Goal: Contribute content: Add original content to the website for others to see

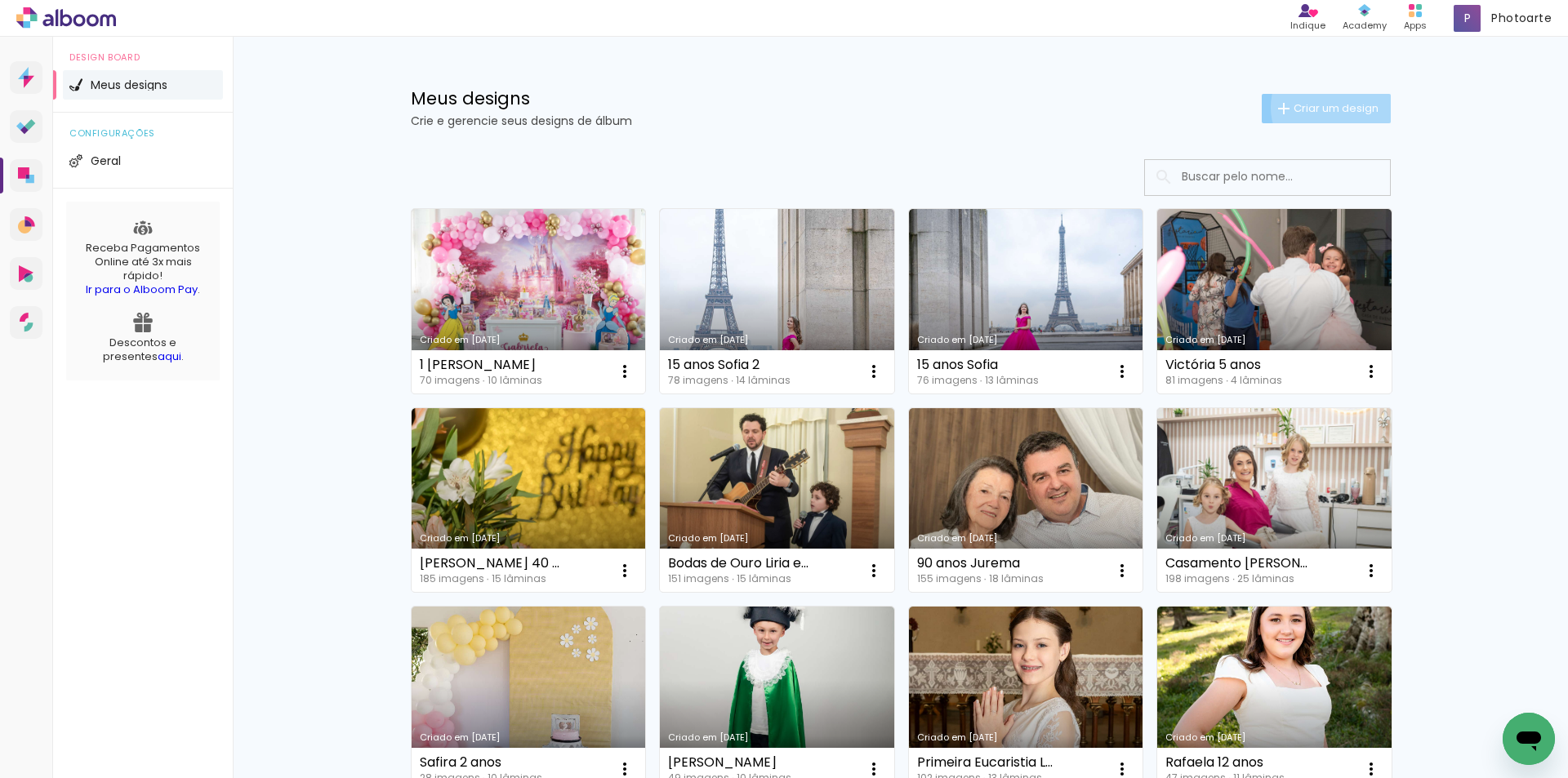
click at [1322, 107] on span "Criar um design" at bounding box center [1336, 108] width 85 height 11
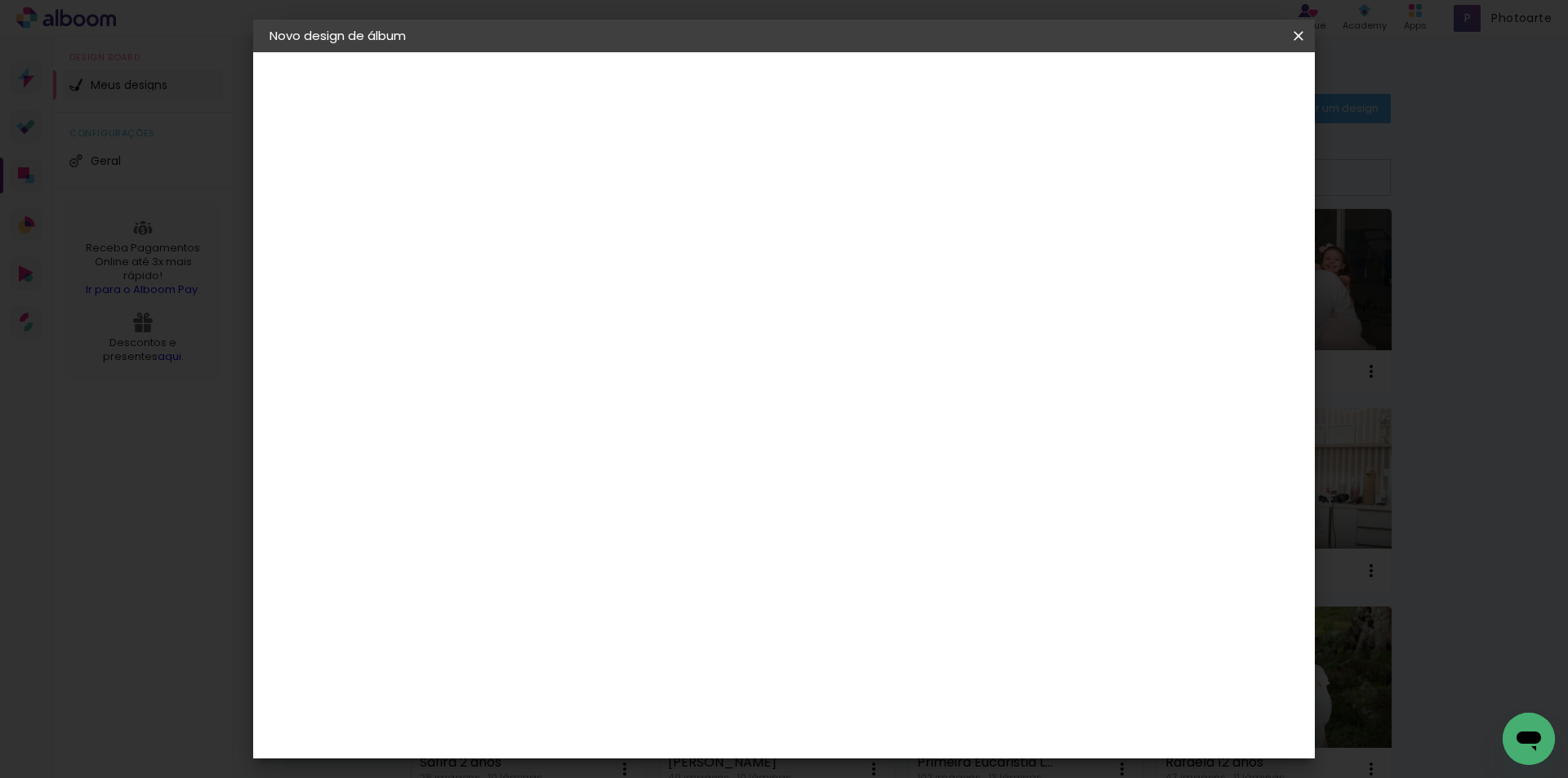
click at [536, 213] on input at bounding box center [536, 219] width 0 height 26
type input "60 anos [PERSON_NAME]"
type paper-input "60 anos [PERSON_NAME]"
click at [0, 0] on slot "Avançar" at bounding box center [0, 0] width 0 height 0
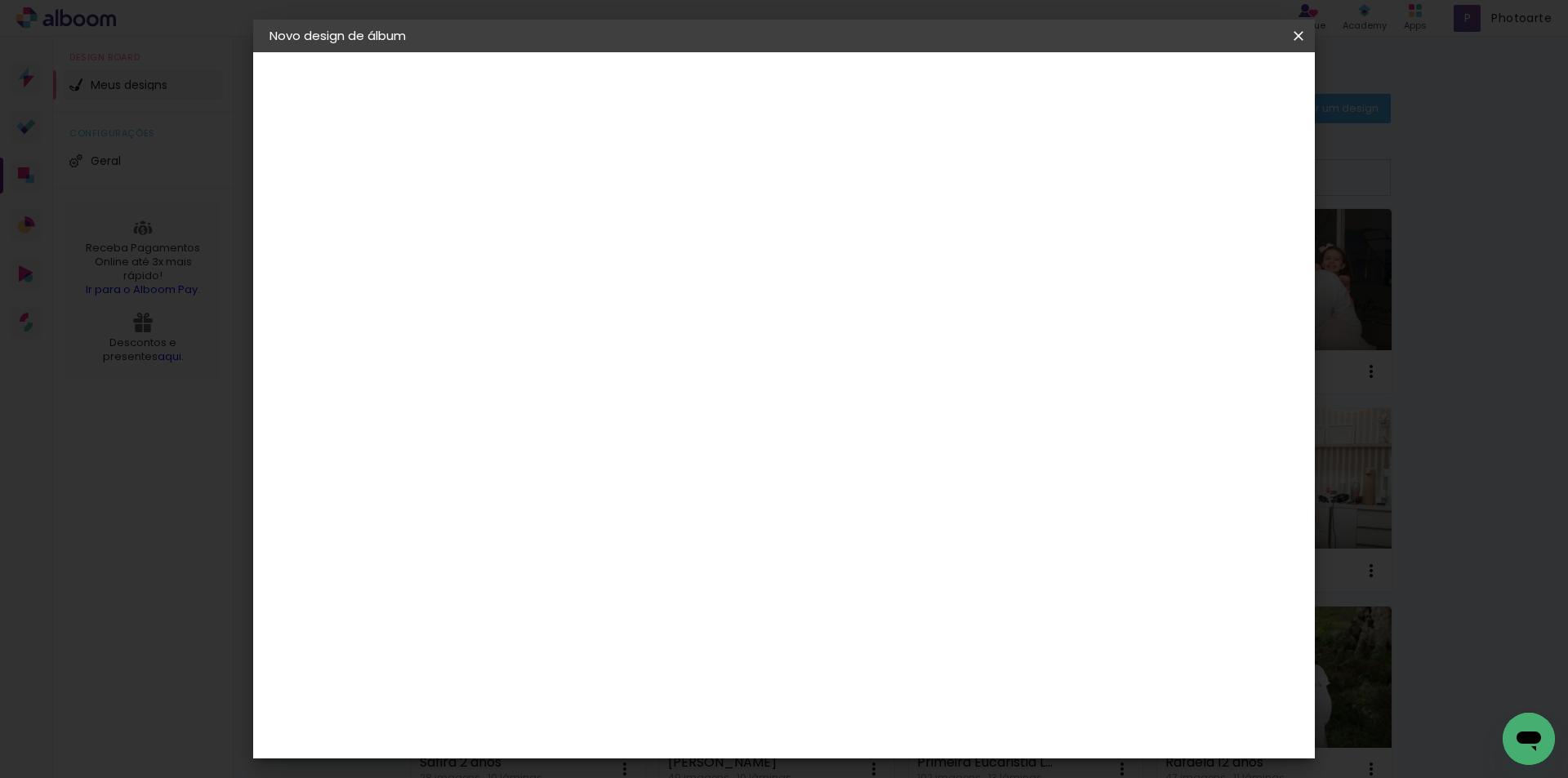
click at [592, 585] on div "Kasaphoto" at bounding box center [561, 591] width 71 height 13
click at [0, 0] on slot "Avançar" at bounding box center [0, 0] width 0 height 0
click at [601, 272] on input "text" at bounding box center [568, 284] width 63 height 26
click at [818, 266] on paper-item "Classic" at bounding box center [890, 271] width 326 height 33
type input "Classic"
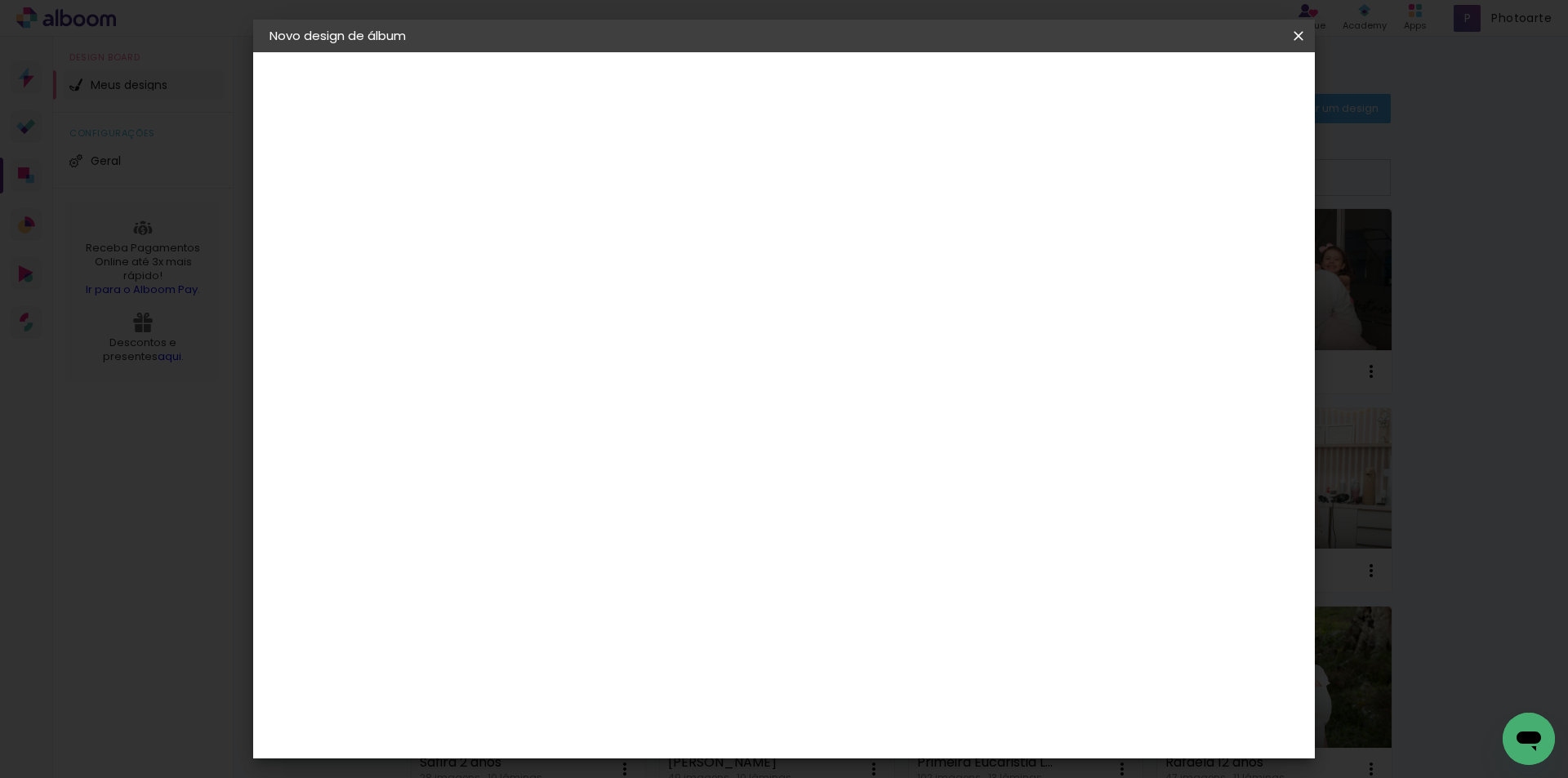
scroll to position [176, 0]
click at [0, 0] on slot "Avançar" at bounding box center [0, 0] width 0 height 0
click at [1006, 177] on div at bounding box center [998, 176] width 15 height 15
type paper-checkbox "on"
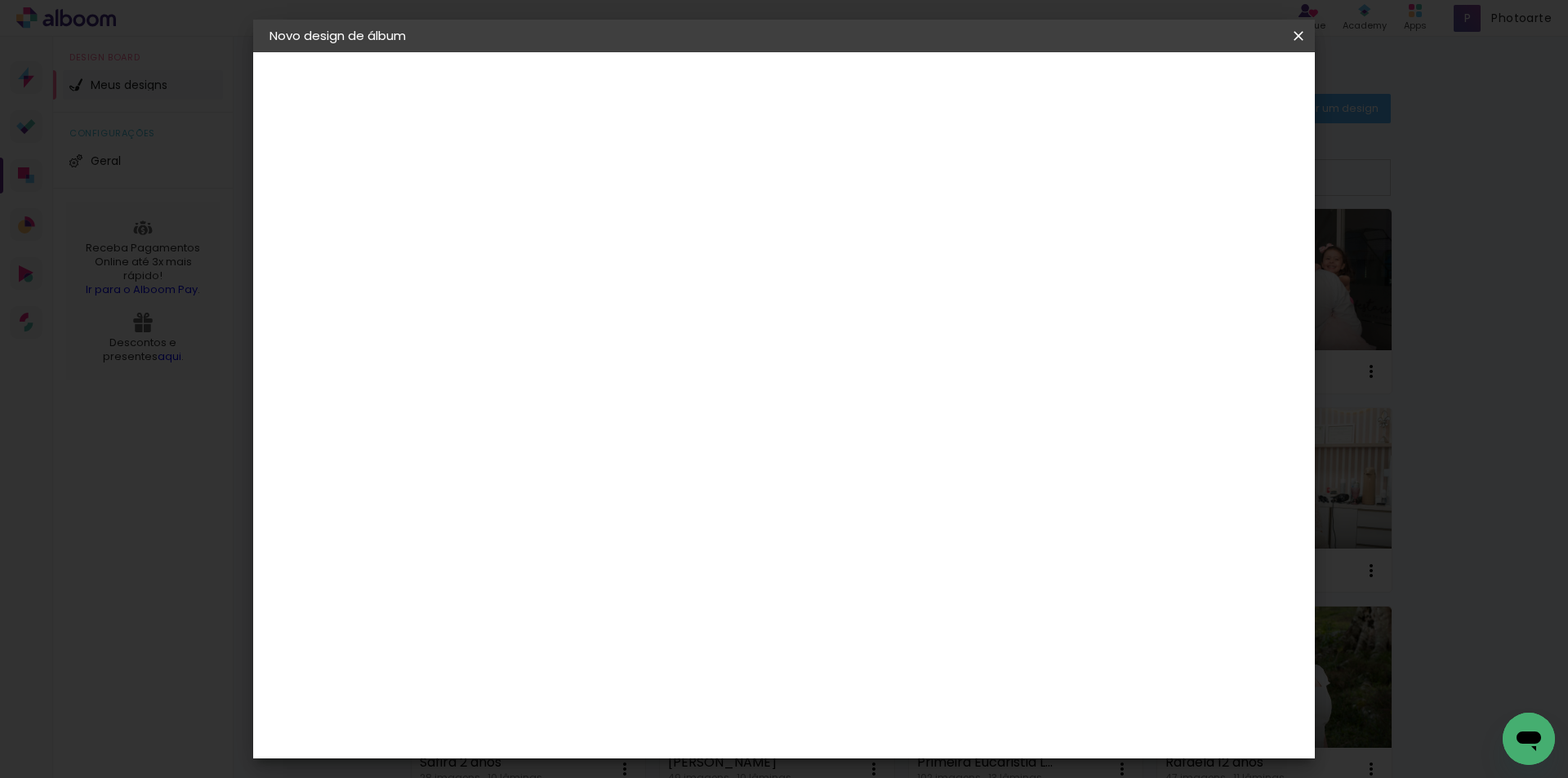
click at [1098, 85] on span "Iniciar design" at bounding box center [1061, 86] width 74 height 11
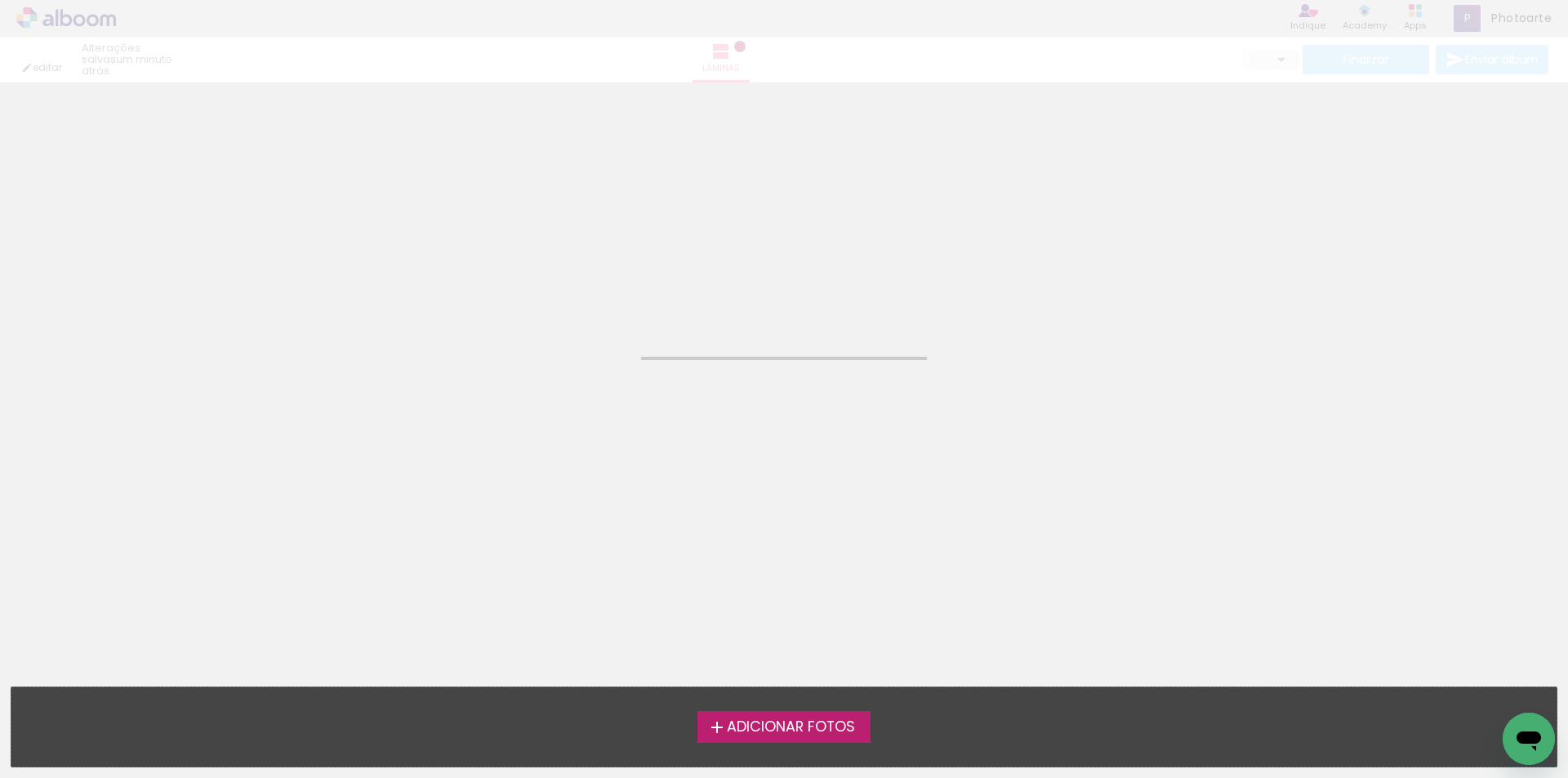
click at [775, 729] on span "Adicionar Fotos" at bounding box center [790, 728] width 128 height 15
click at [0, 0] on input "file" at bounding box center [0, 0] width 0 height 0
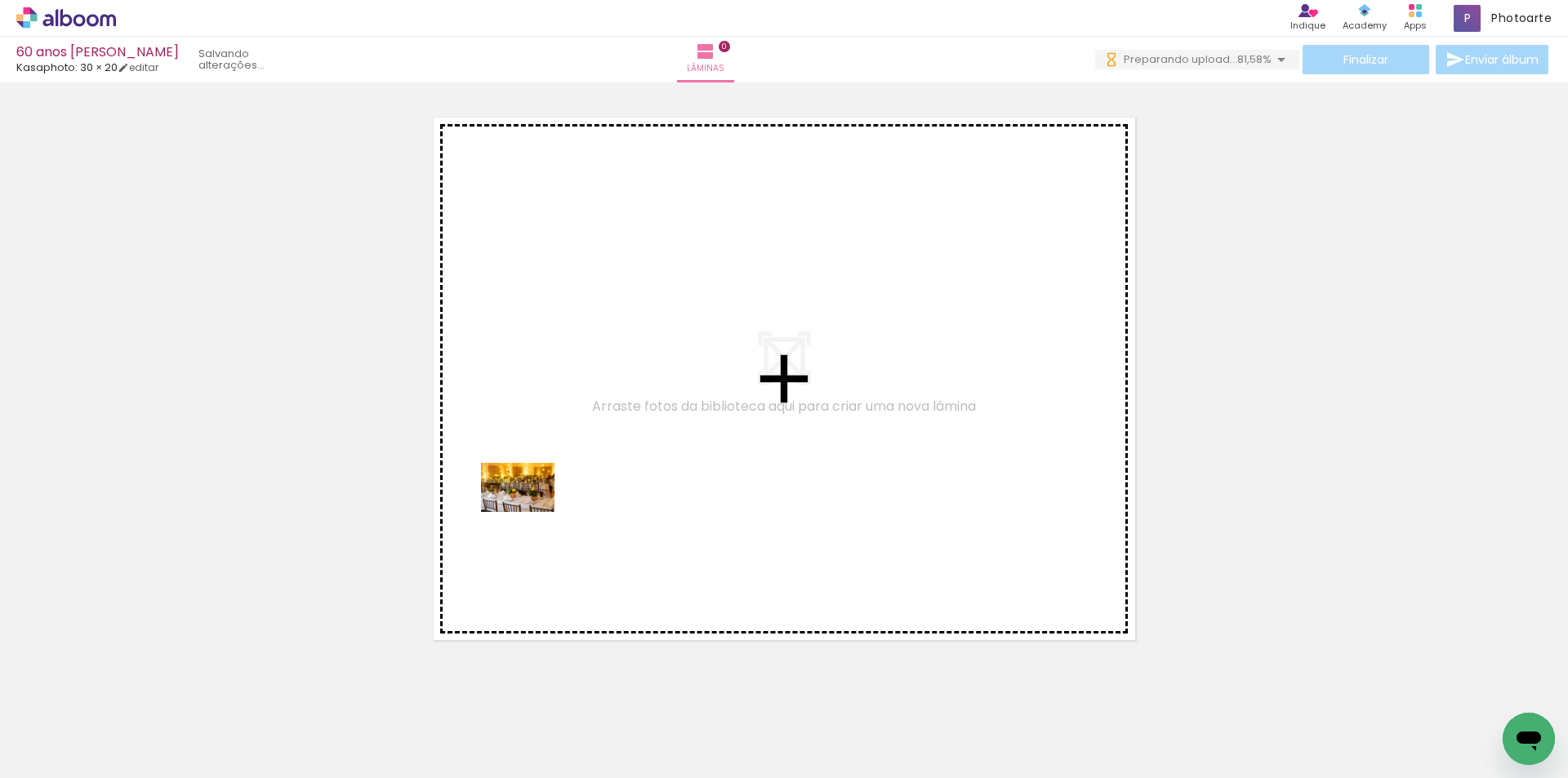
drag, startPoint x: 170, startPoint y: 734, endPoint x: 530, endPoint y: 512, distance: 422.9
click at [530, 512] on quentale-workspace at bounding box center [784, 389] width 1568 height 778
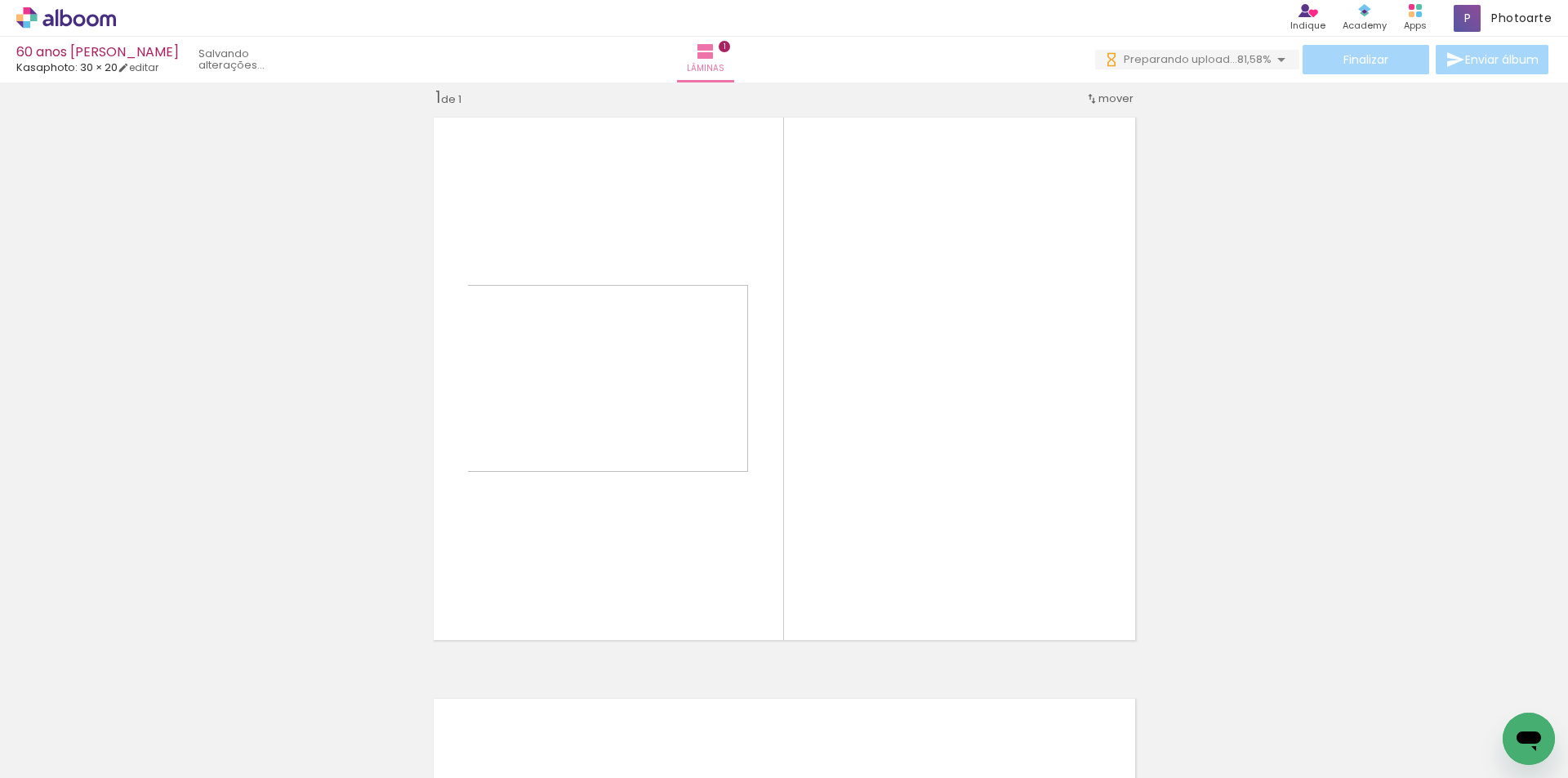
scroll to position [21, 0]
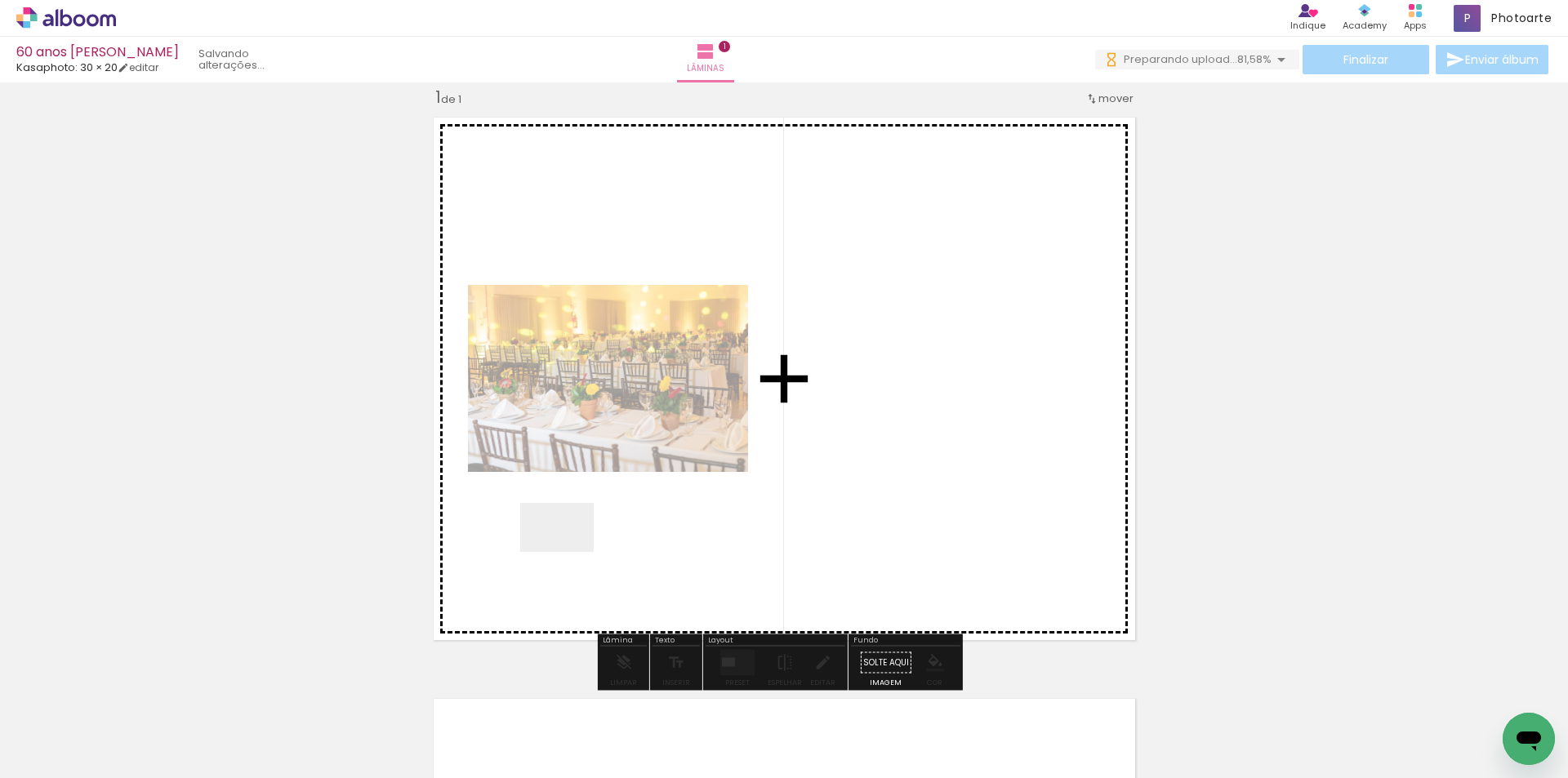
click at [569, 552] on quentale-workspace at bounding box center [784, 389] width 1568 height 778
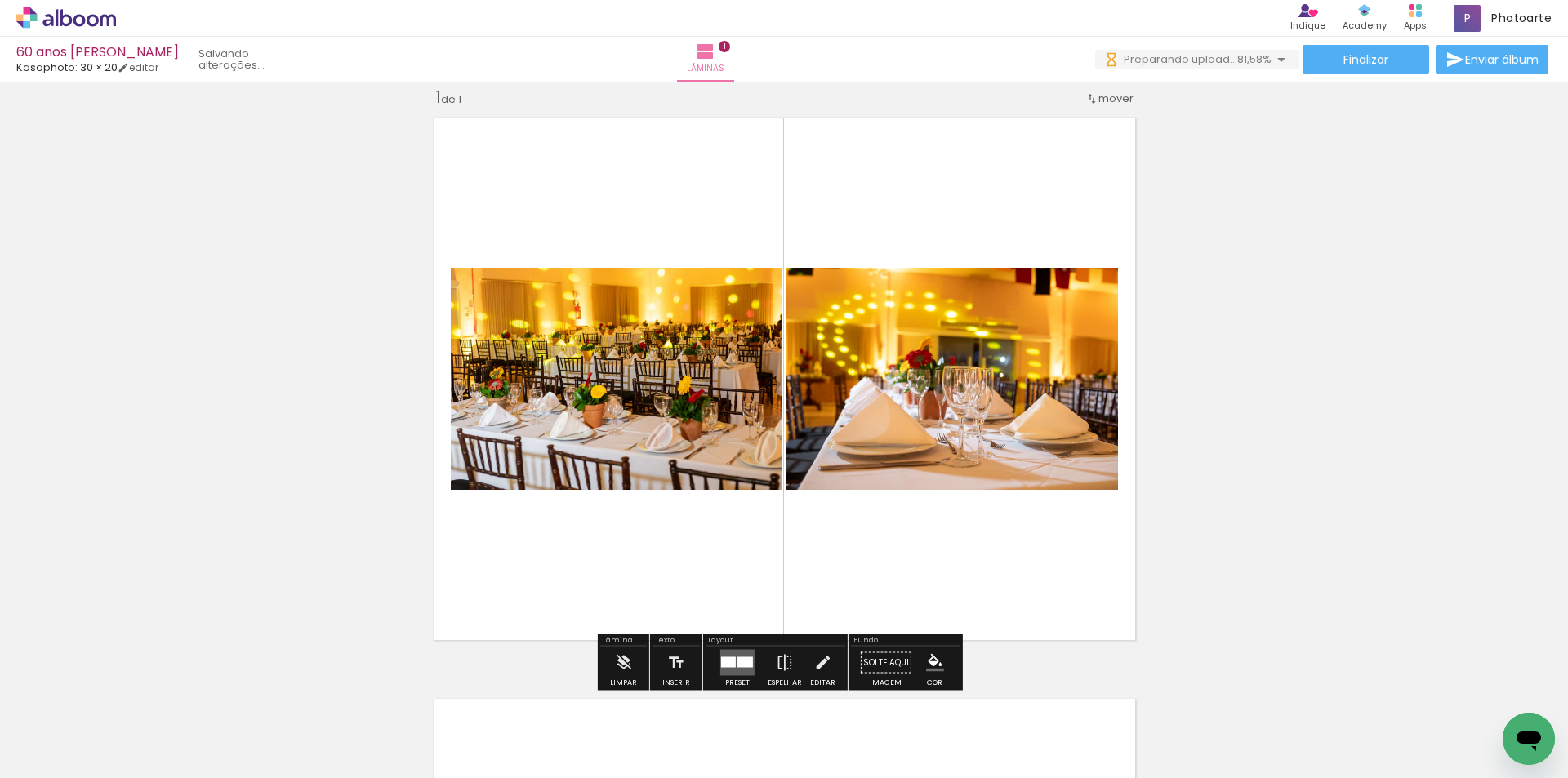
scroll to position [0, 0]
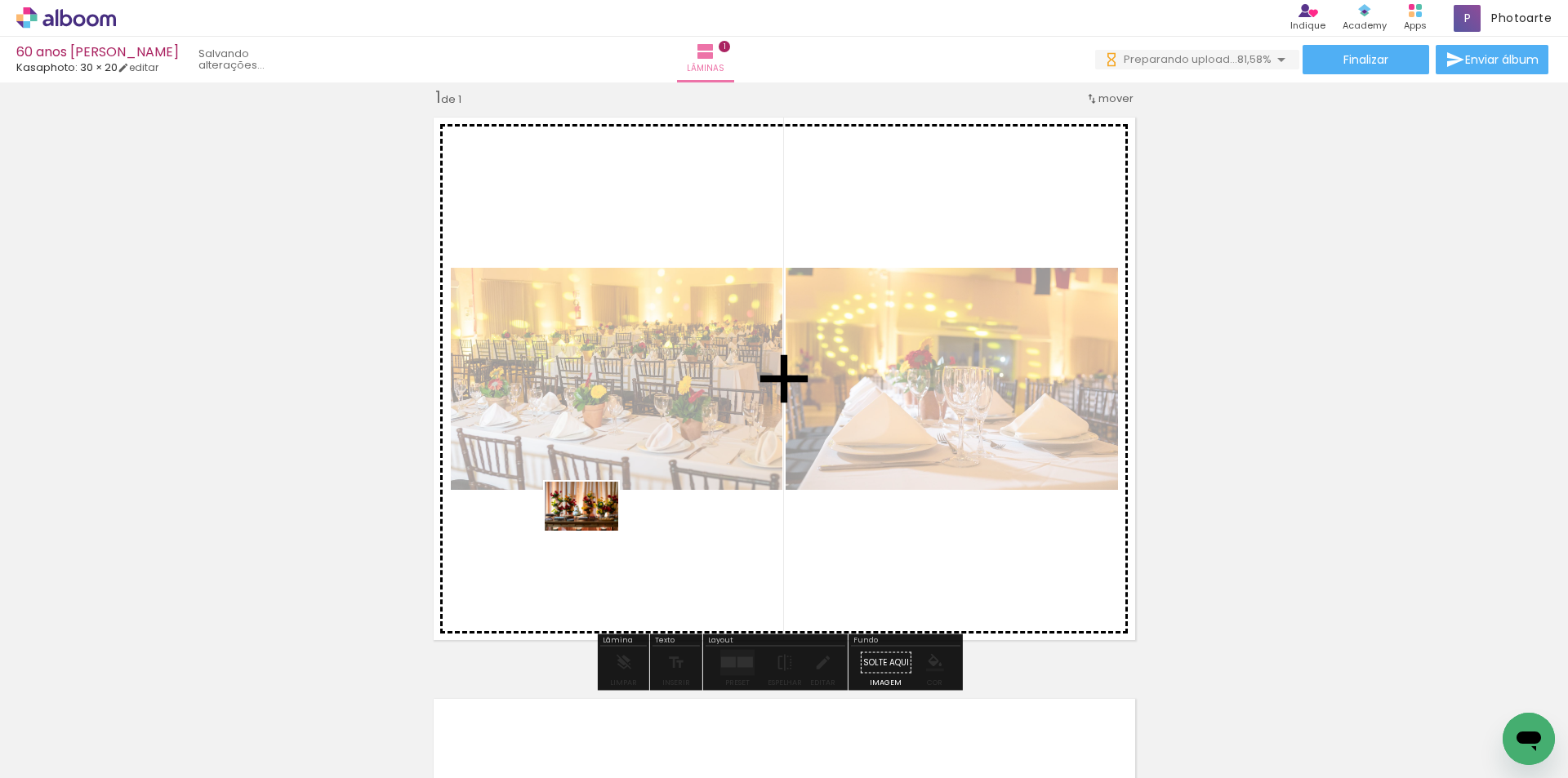
drag, startPoint x: 347, startPoint y: 729, endPoint x: 594, endPoint y: 531, distance: 316.6
click at [594, 531] on quentale-workspace at bounding box center [784, 389] width 1568 height 778
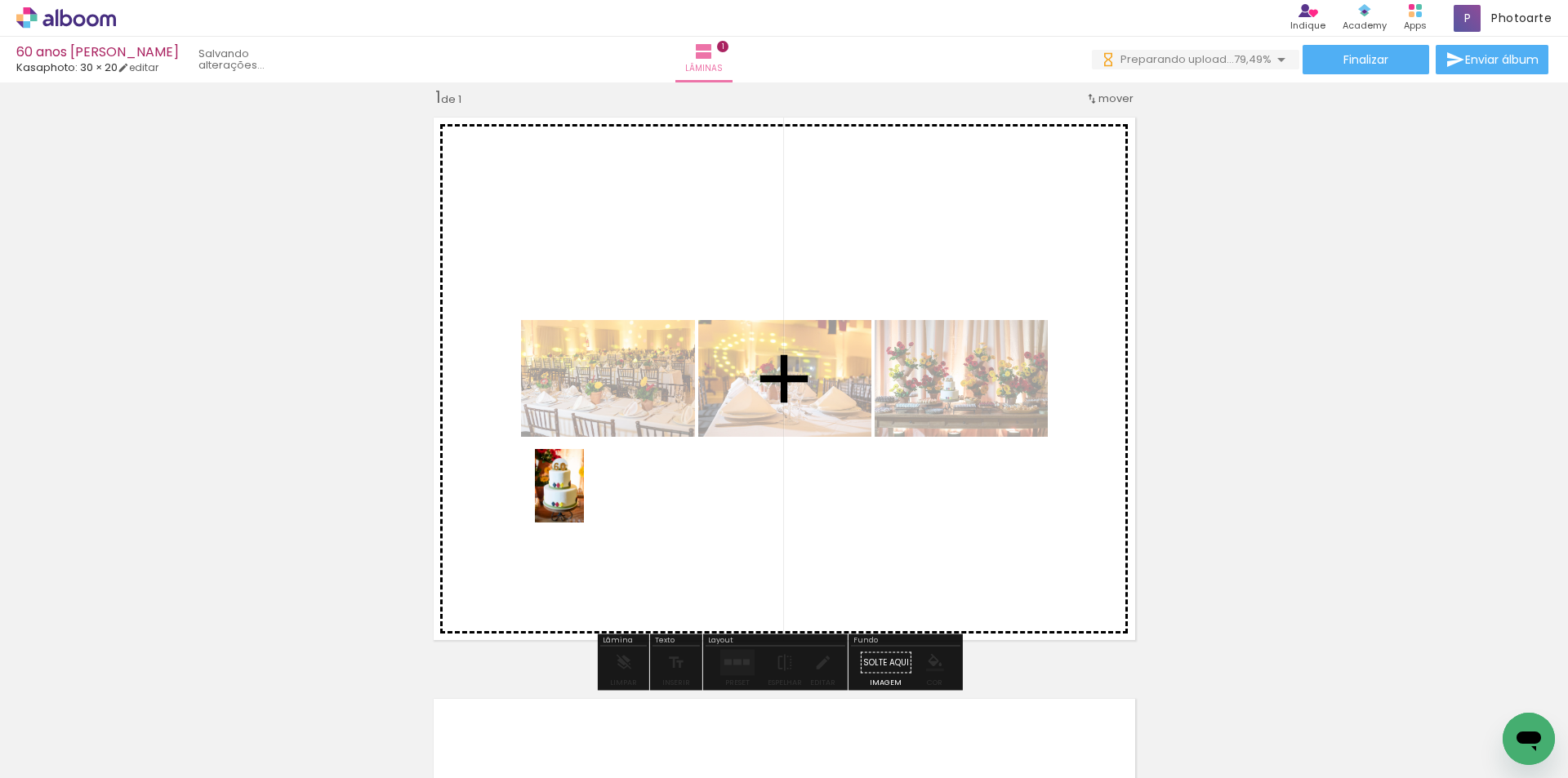
drag, startPoint x: 446, startPoint y: 728, endPoint x: 584, endPoint y: 498, distance: 268.2
click at [584, 498] on quentale-workspace at bounding box center [784, 389] width 1568 height 778
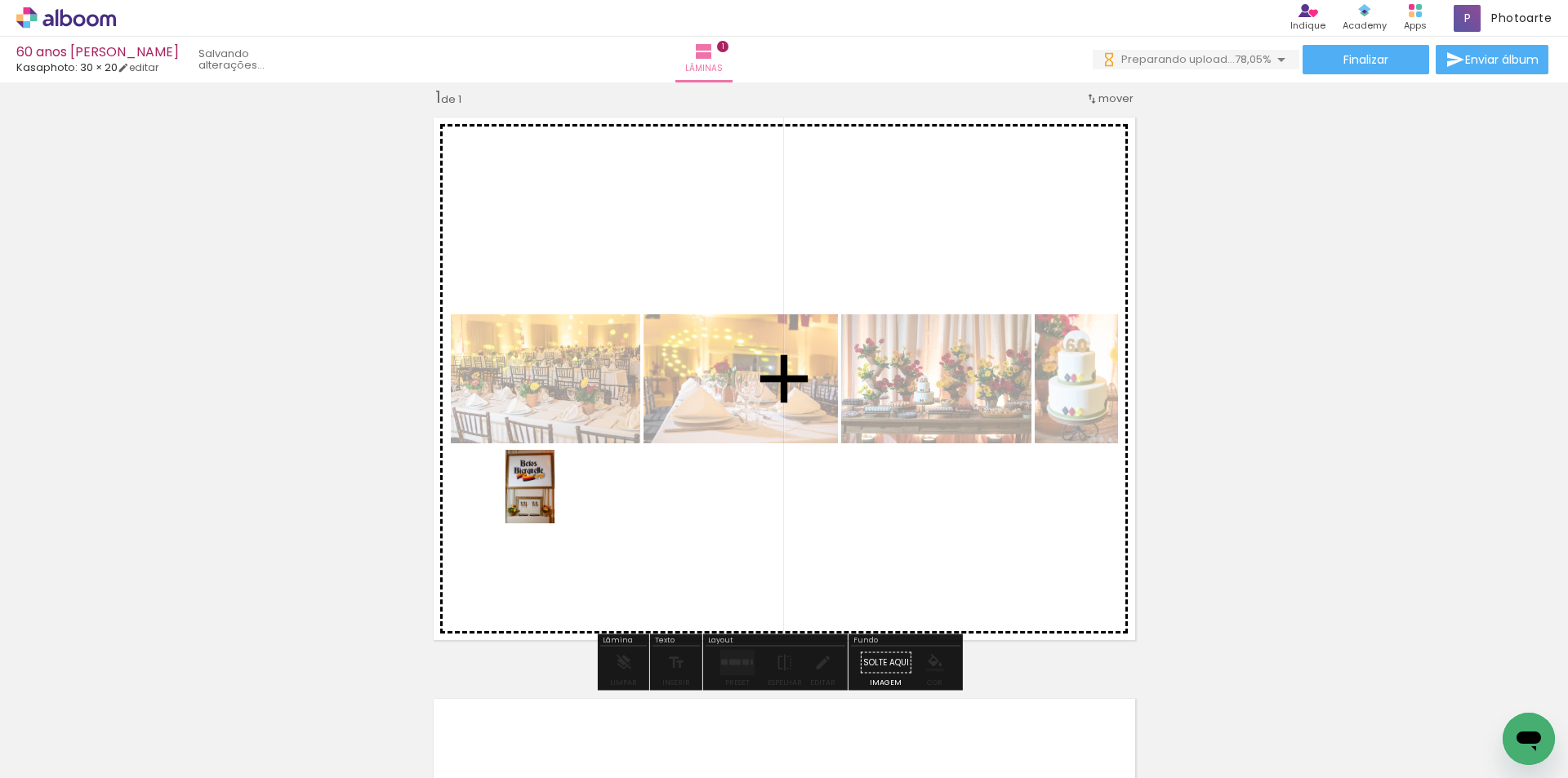
drag, startPoint x: 542, startPoint y: 707, endPoint x: 555, endPoint y: 499, distance: 208.4
click at [555, 499] on quentale-workspace at bounding box center [784, 389] width 1568 height 778
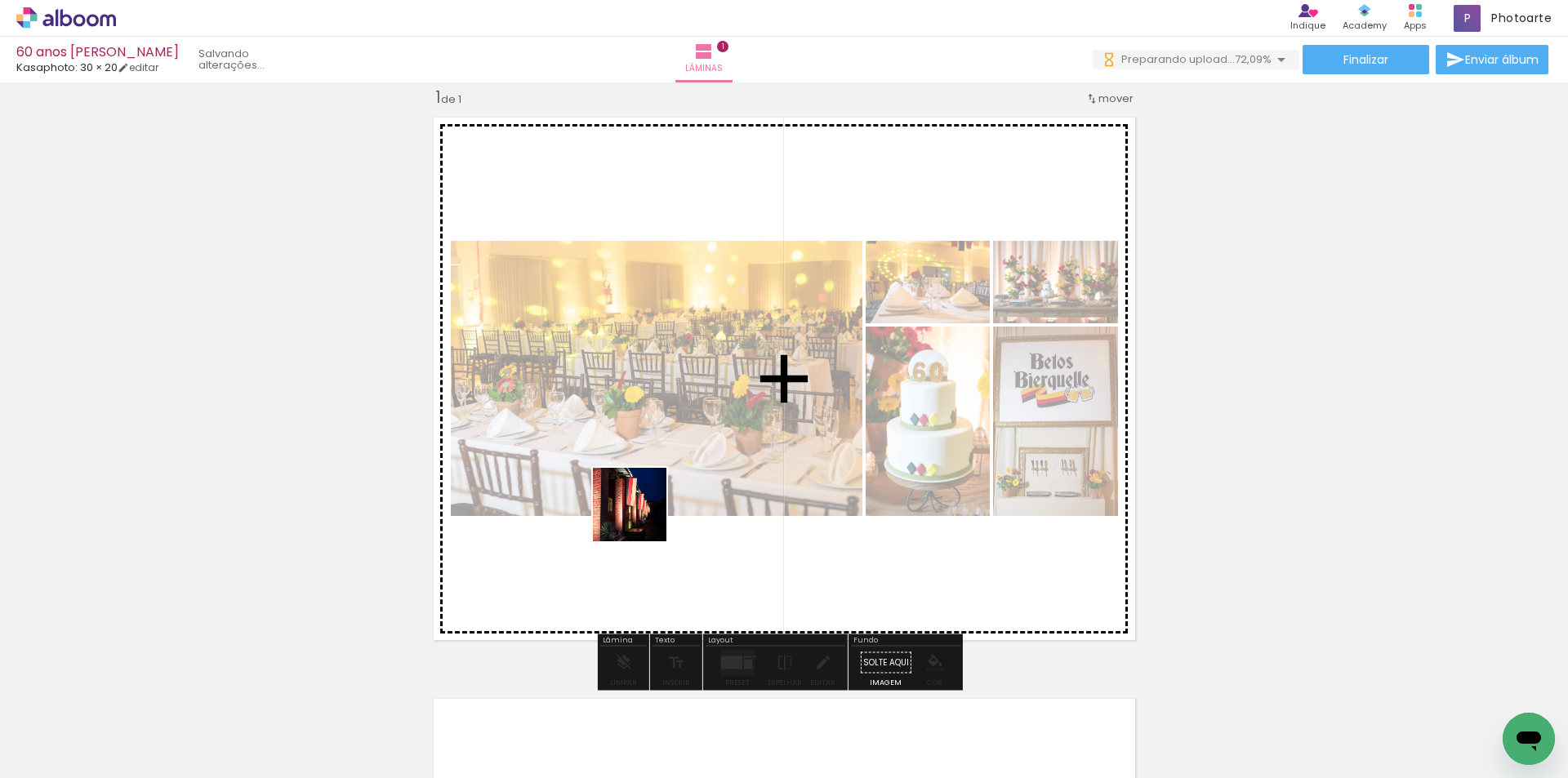
drag, startPoint x: 629, startPoint y: 720, endPoint x: 642, endPoint y: 512, distance: 208.4
click at [642, 512] on quentale-workspace at bounding box center [784, 389] width 1568 height 778
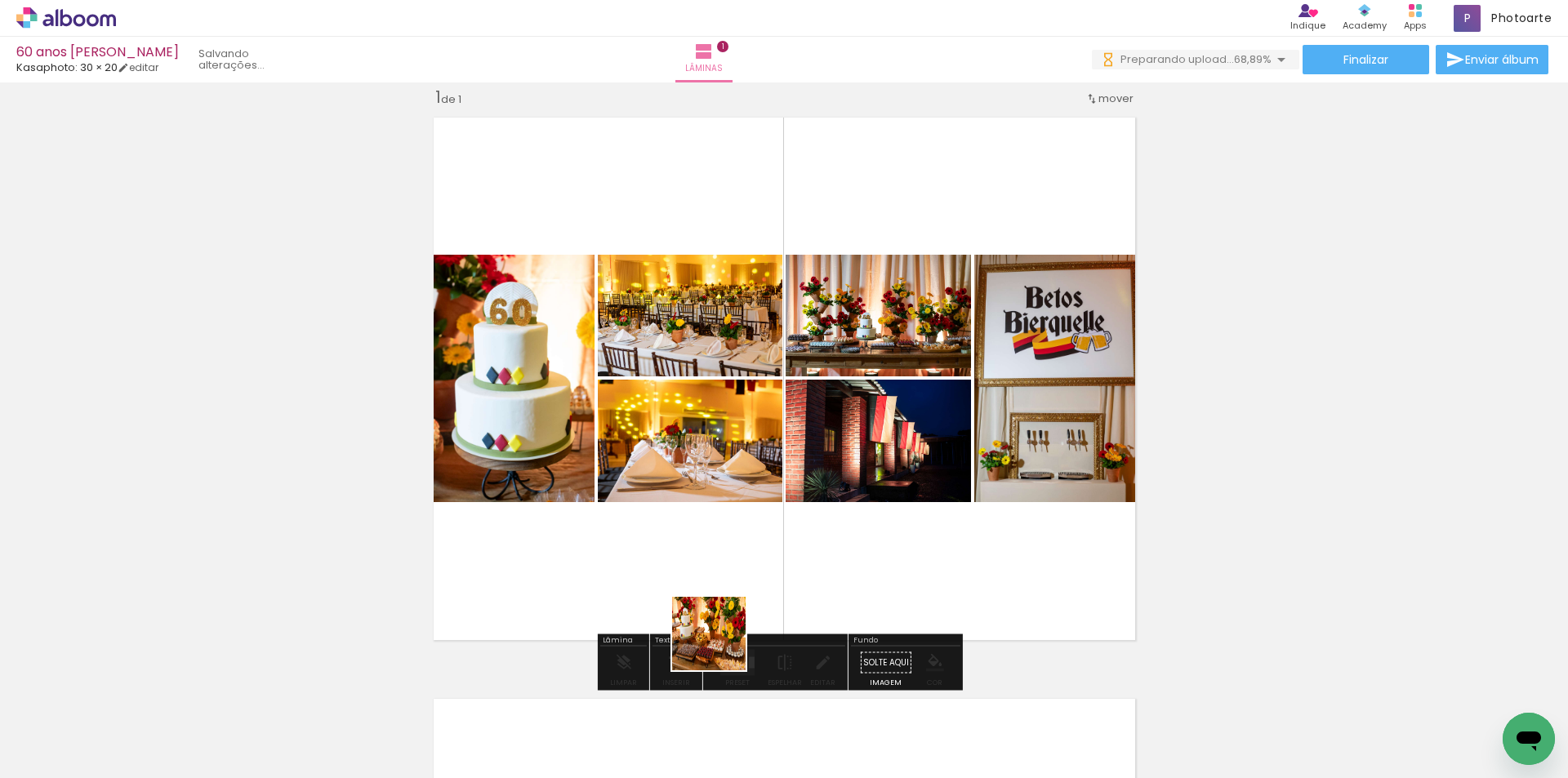
drag, startPoint x: 728, startPoint y: 709, endPoint x: 788, endPoint y: 640, distance: 91.4
click at [699, 516] on quentale-workspace at bounding box center [784, 389] width 1568 height 778
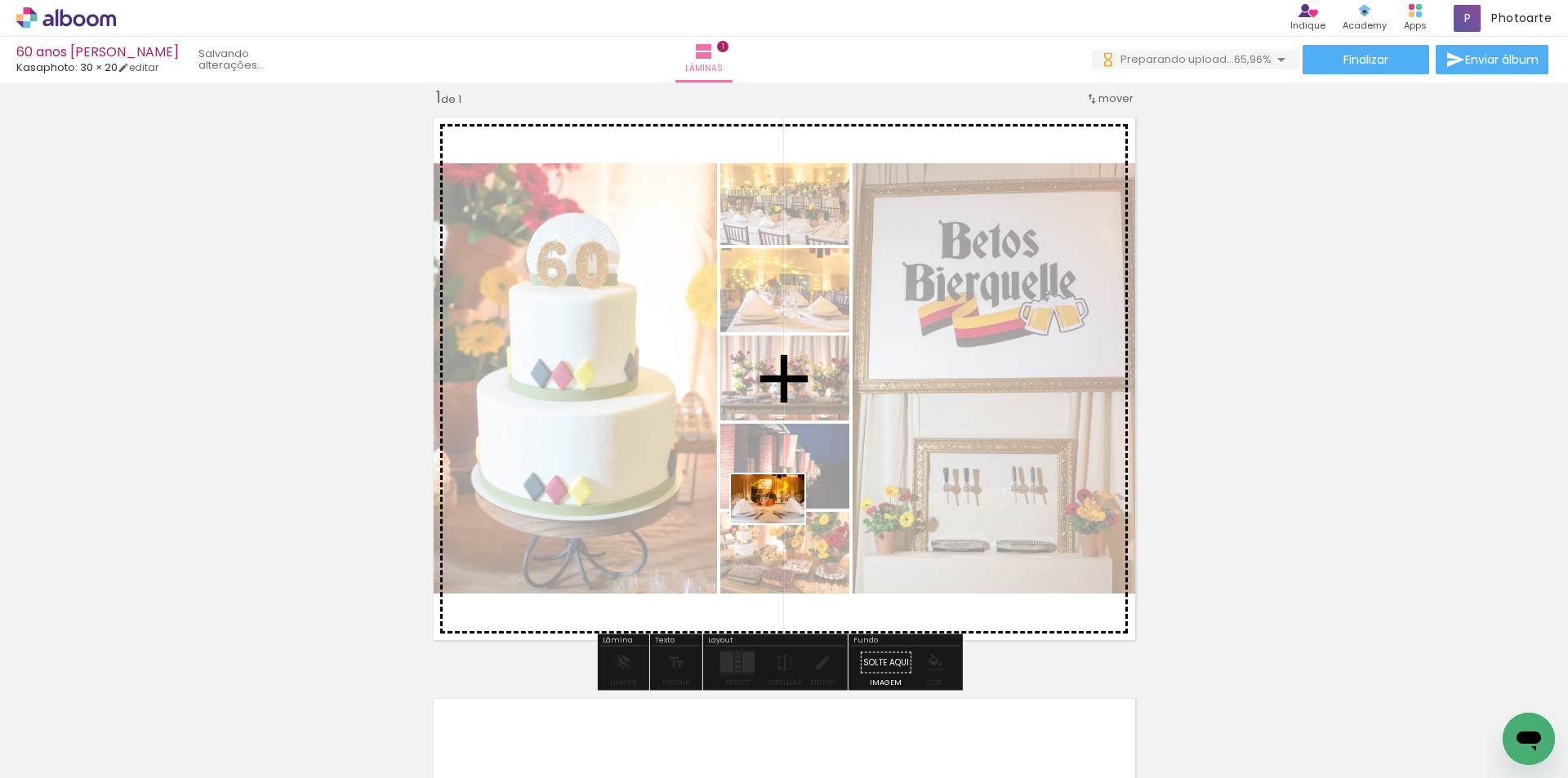
drag, startPoint x: 807, startPoint y: 717, endPoint x: 780, endPoint y: 524, distance: 194.9
click at [780, 524] on quentale-workspace at bounding box center [784, 389] width 1568 height 778
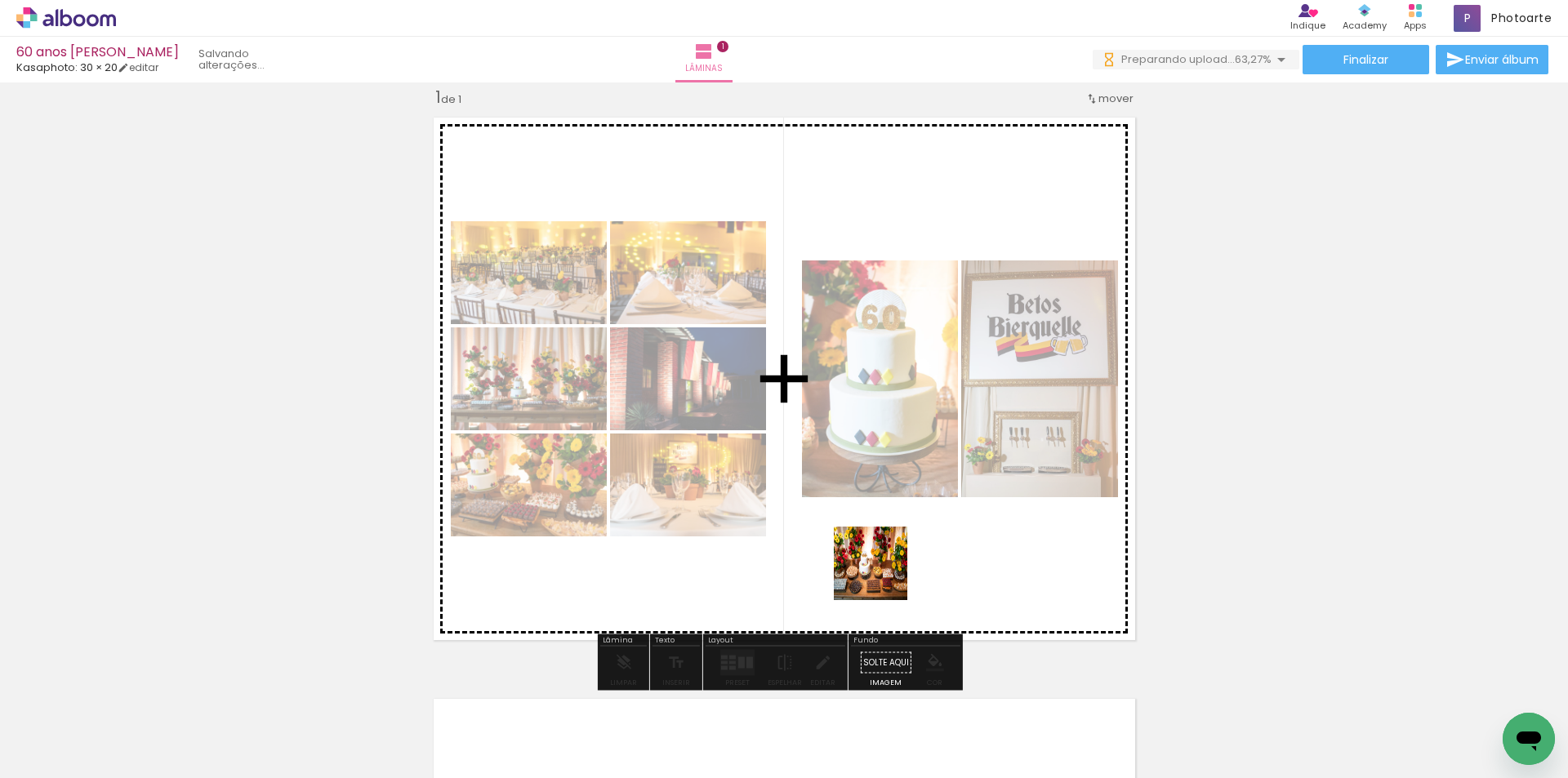
drag, startPoint x: 890, startPoint y: 722, endPoint x: 882, endPoint y: 559, distance: 163.2
click at [882, 559] on quentale-workspace at bounding box center [784, 389] width 1568 height 778
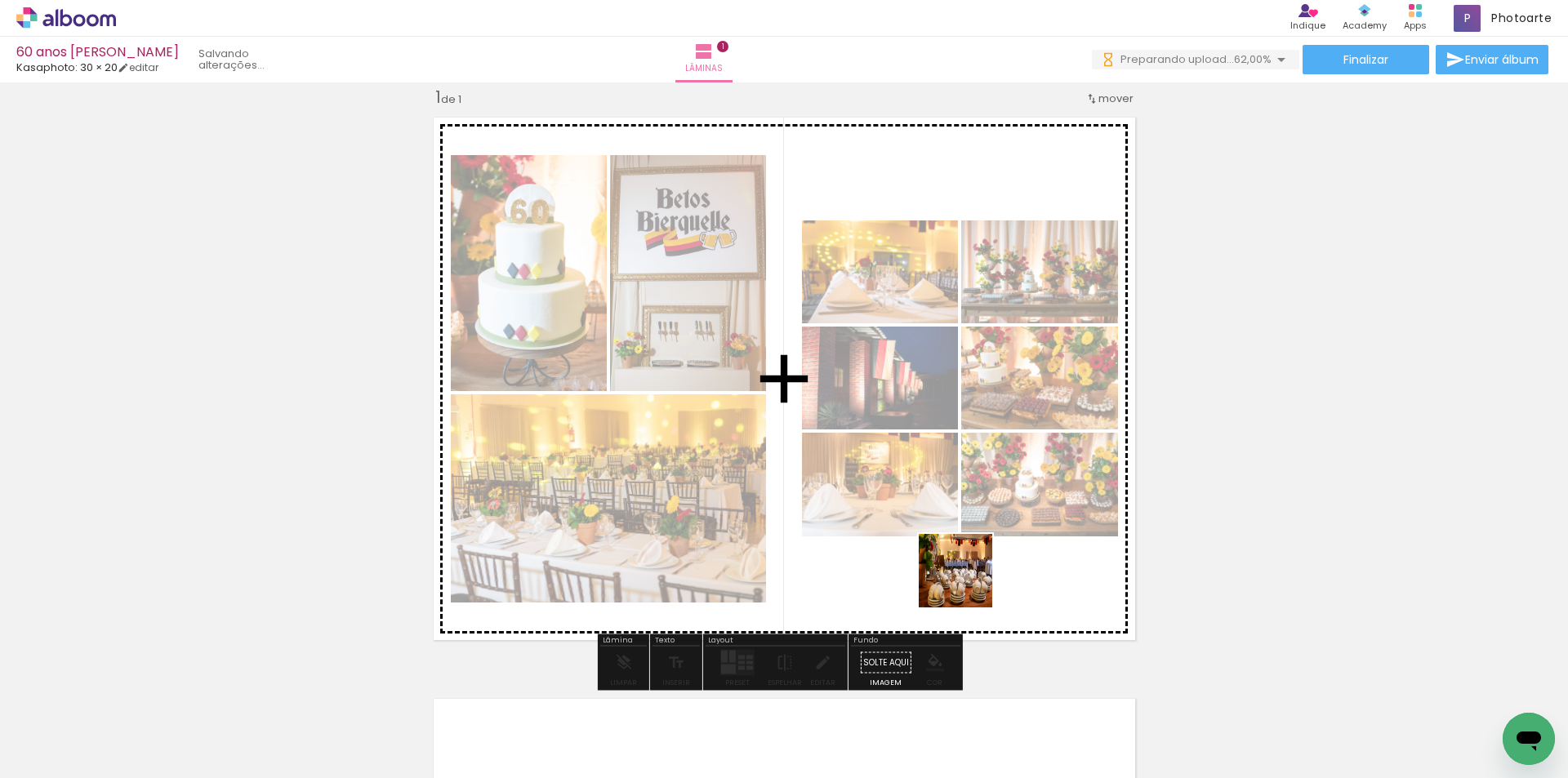
drag, startPoint x: 976, startPoint y: 744, endPoint x: 967, endPoint y: 583, distance: 161.3
click at [967, 583] on quentale-workspace at bounding box center [784, 389] width 1568 height 778
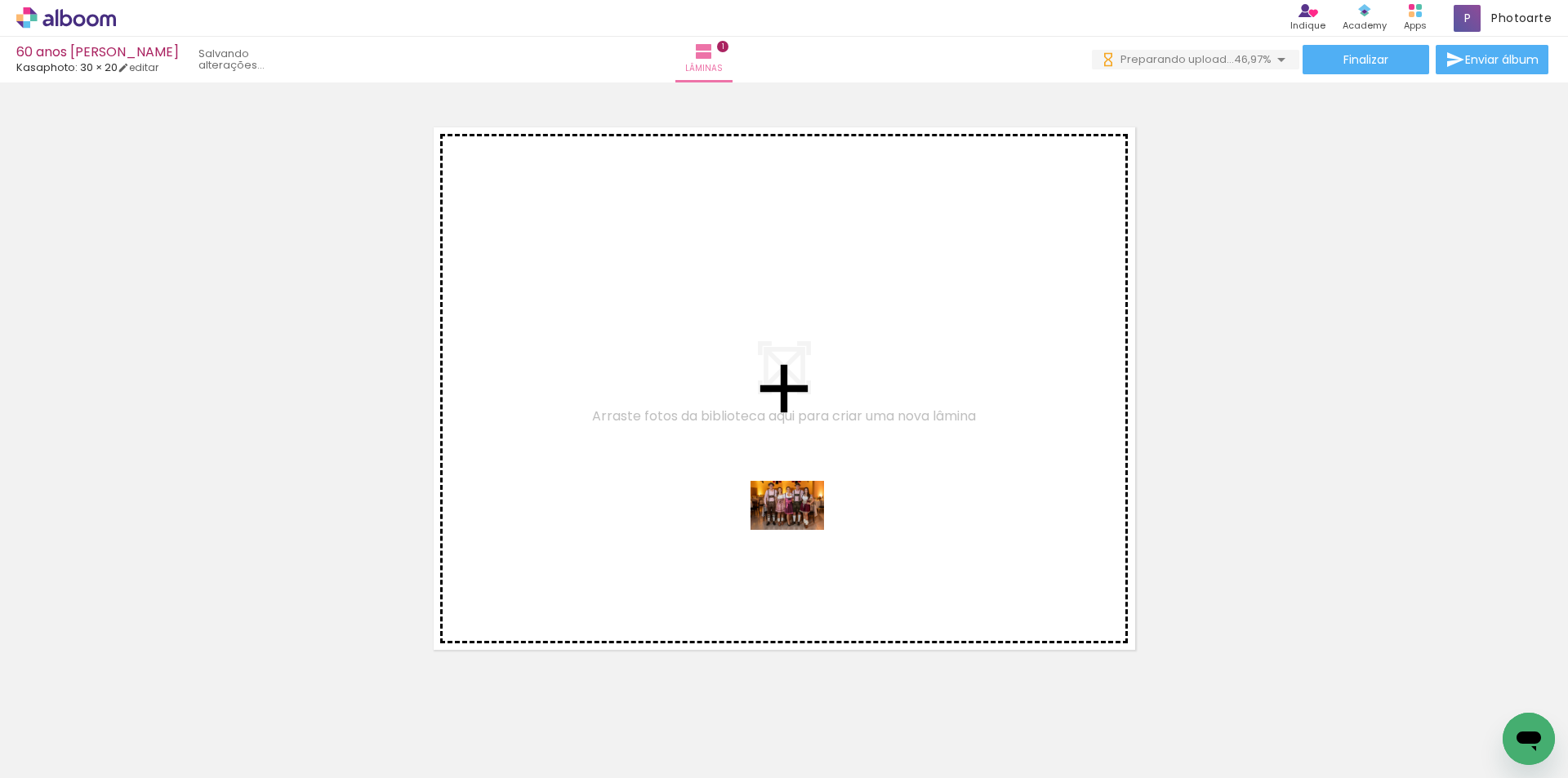
drag, startPoint x: 803, startPoint y: 734, endPoint x: 800, endPoint y: 530, distance: 204.0
click at [800, 530] on quentale-workspace at bounding box center [784, 389] width 1568 height 778
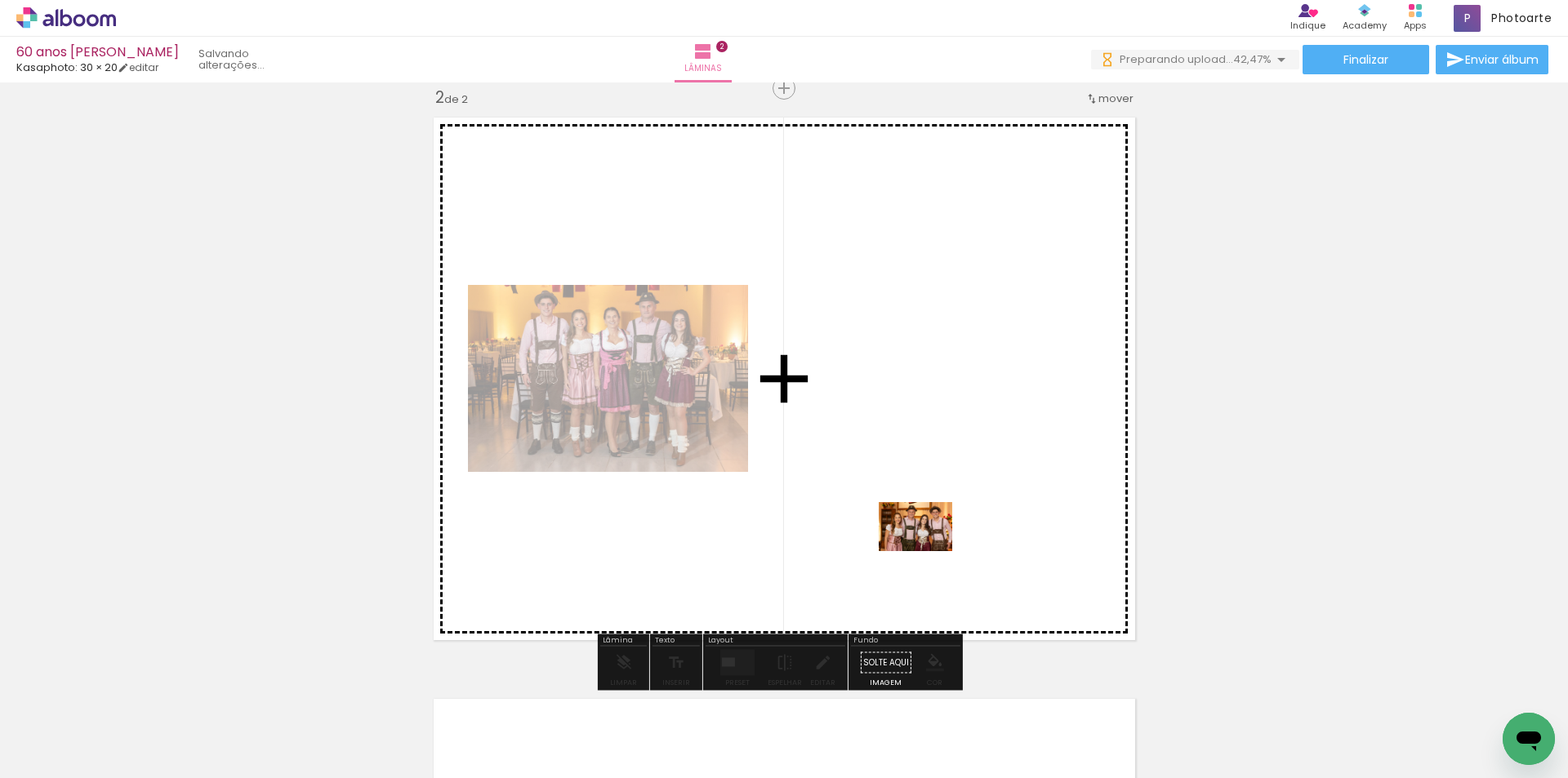
drag, startPoint x: 1244, startPoint y: 732, endPoint x: 928, endPoint y: 551, distance: 364.2
click at [928, 551] on quentale-workspace at bounding box center [784, 389] width 1568 height 778
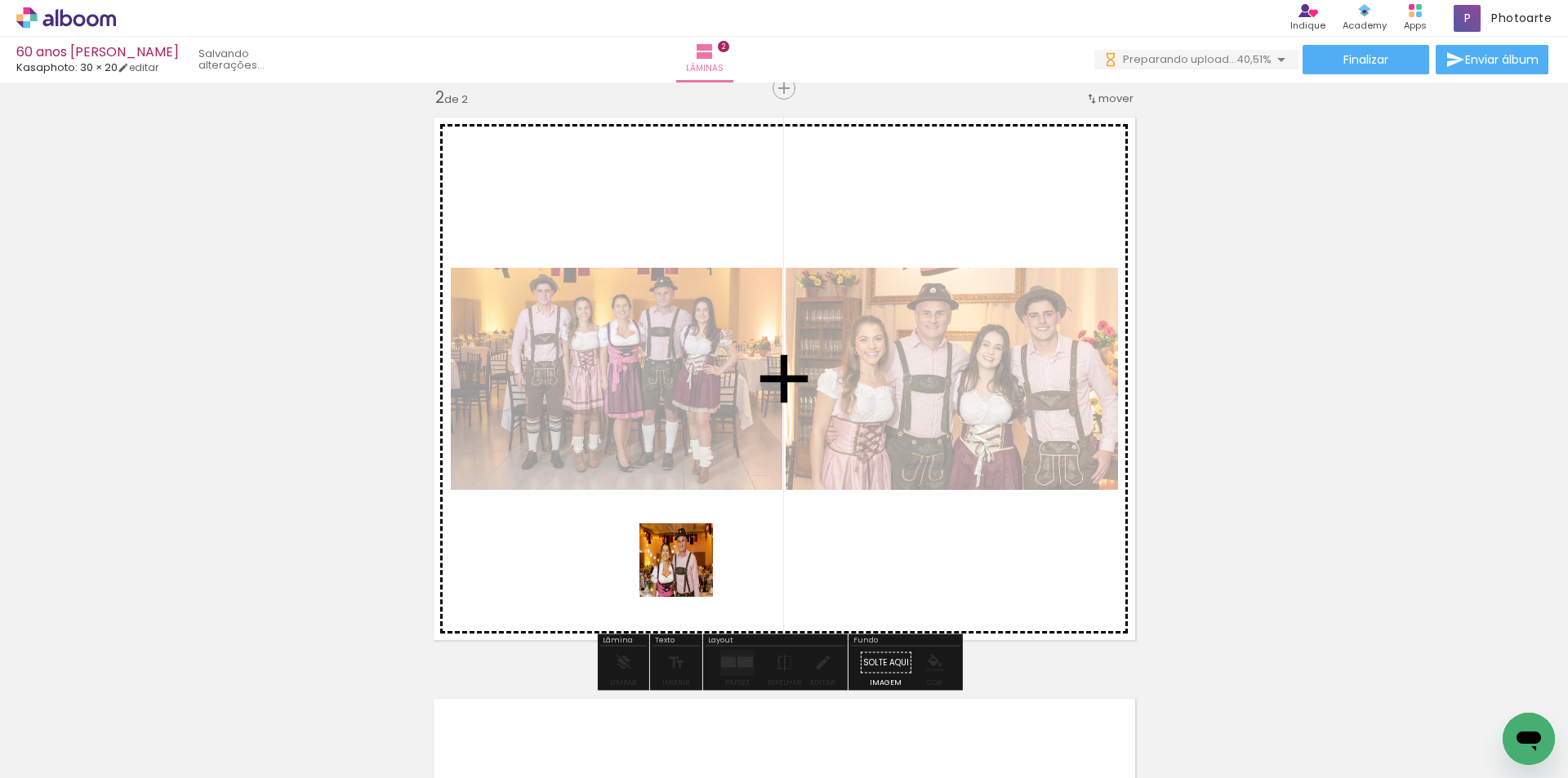
drag, startPoint x: 711, startPoint y: 745, endPoint x: 689, endPoint y: 572, distance: 174.4
click at [689, 572] on quentale-workspace at bounding box center [784, 389] width 1568 height 778
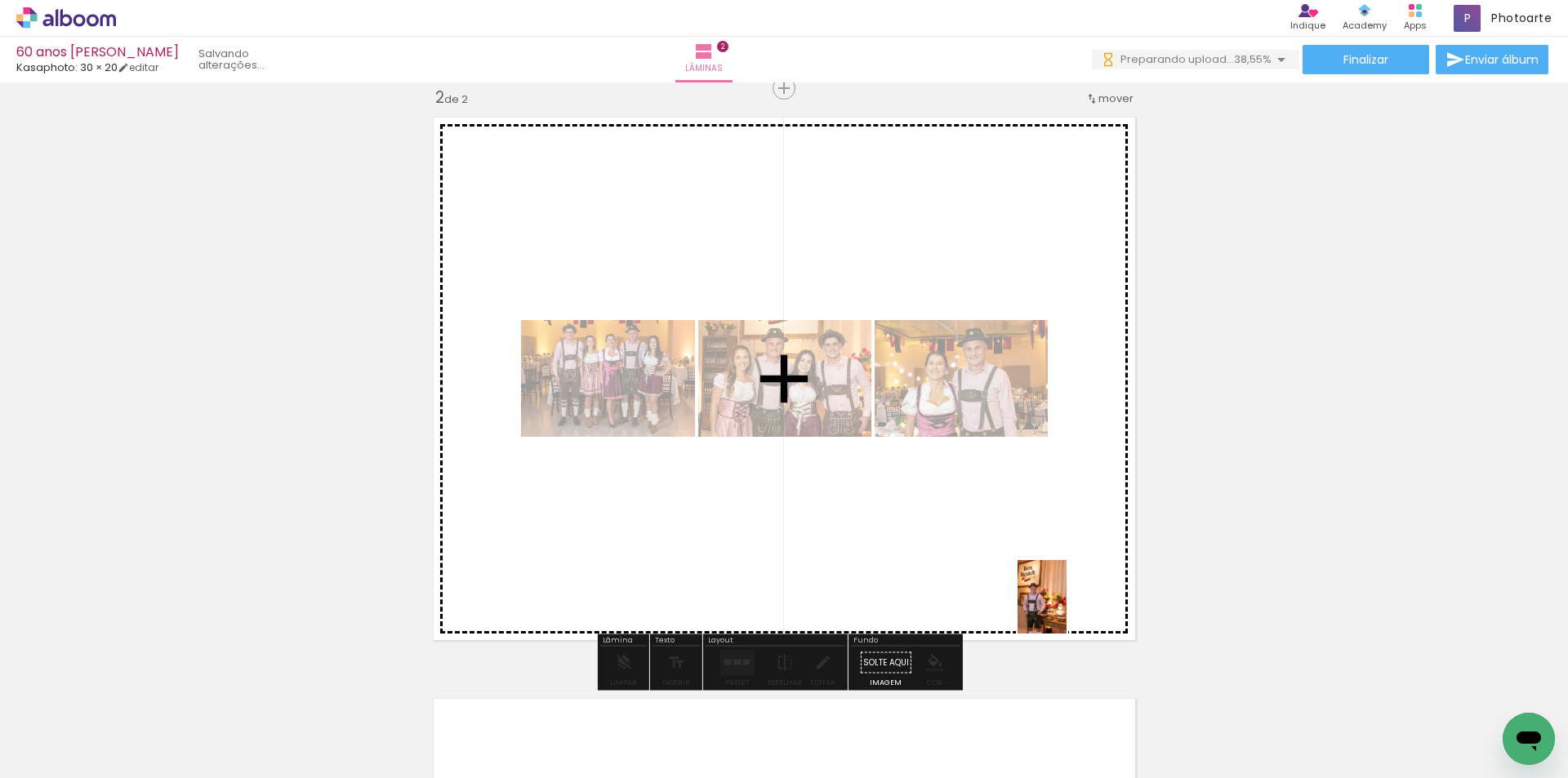
drag, startPoint x: 1332, startPoint y: 725, endPoint x: 1066, endPoint y: 610, distance: 289.8
click at [1066, 610] on quentale-workspace at bounding box center [784, 389] width 1568 height 778
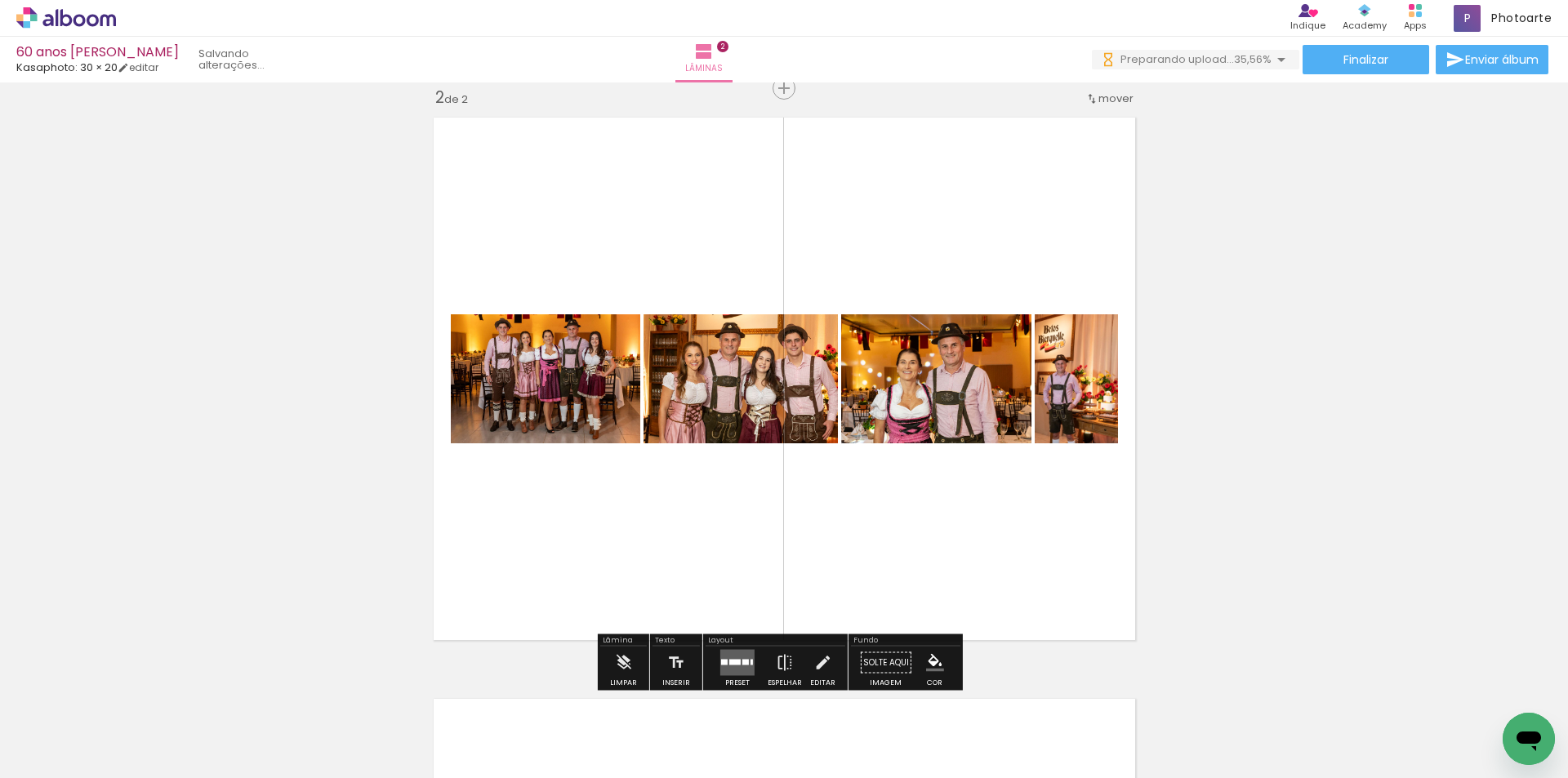
click at [733, 657] on quentale-layouter at bounding box center [737, 663] width 34 height 26
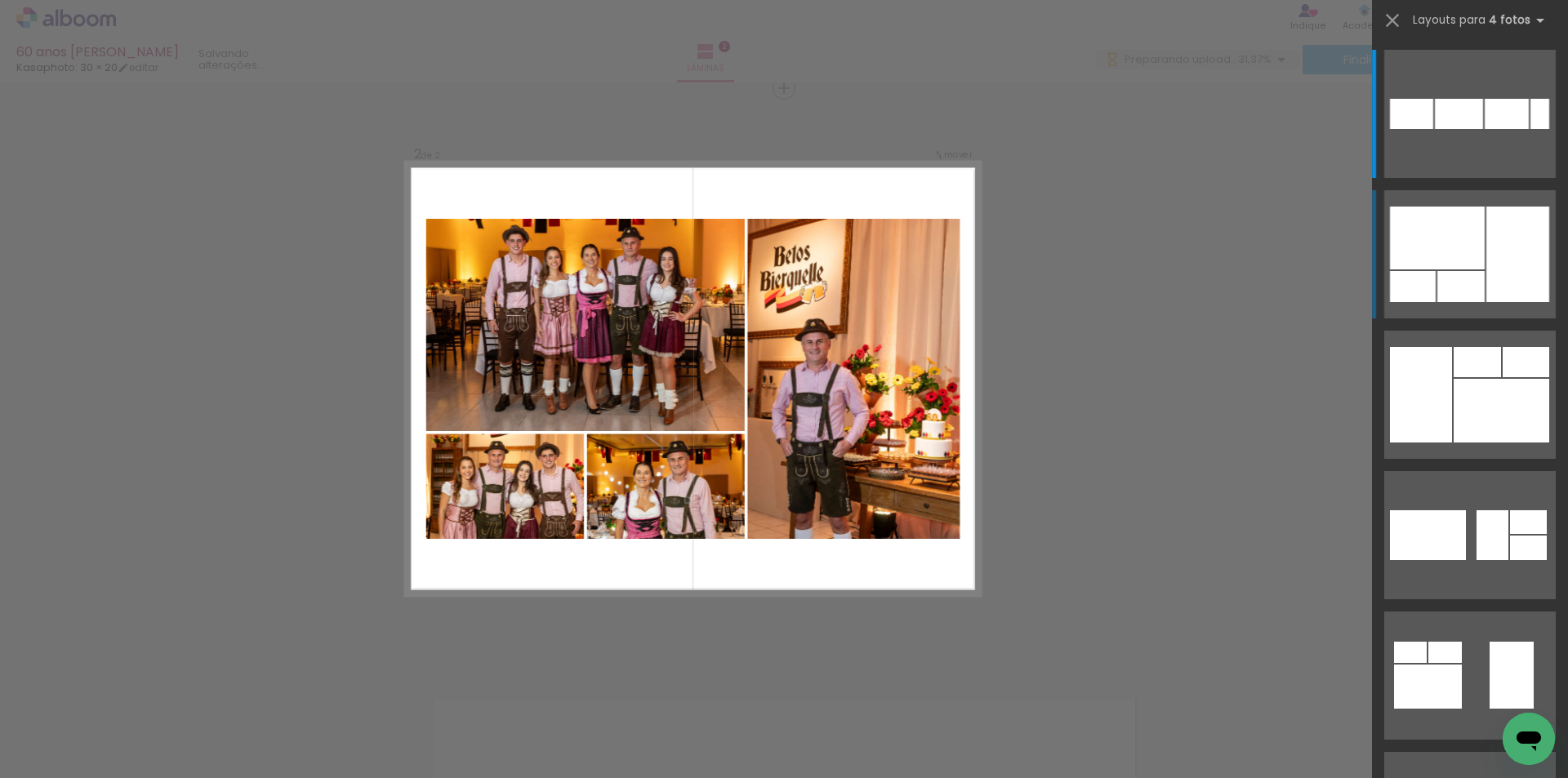
click at [1461, 256] on div at bounding box center [1437, 237] width 94 height 63
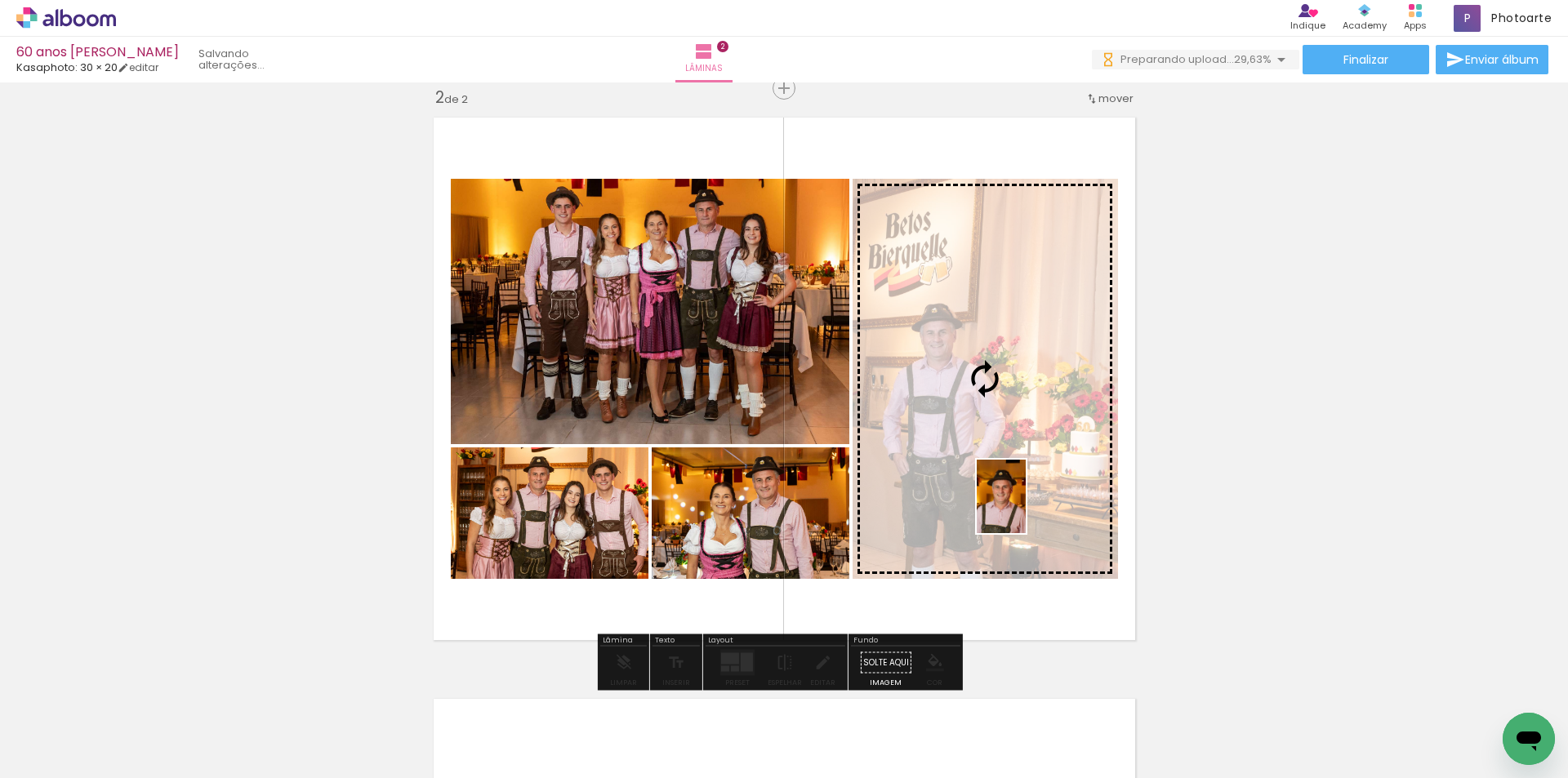
drag, startPoint x: 1519, startPoint y: 705, endPoint x: 1026, endPoint y: 509, distance: 530.5
click at [1026, 509] on quentale-workspace at bounding box center [784, 389] width 1568 height 778
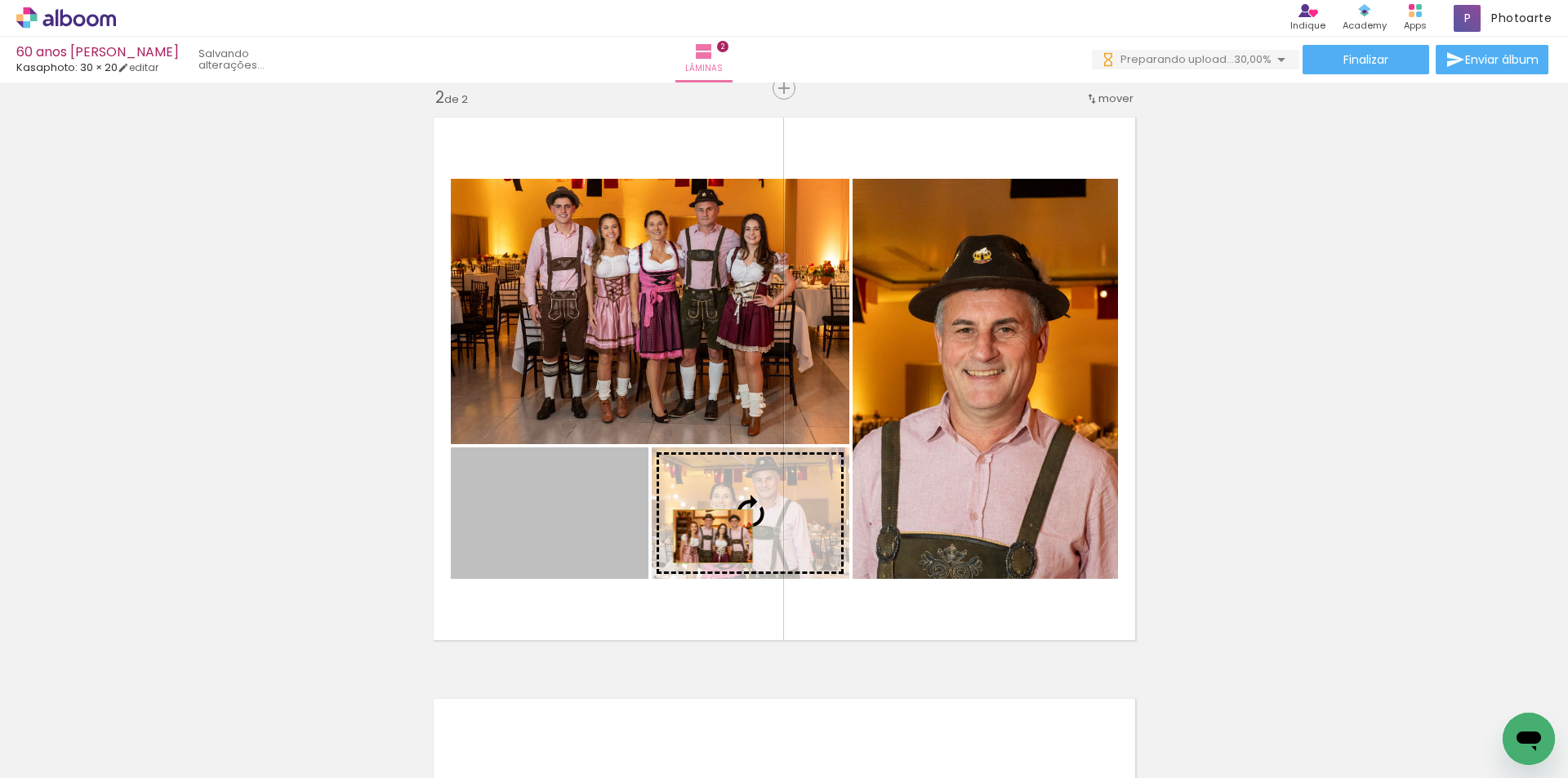
drag, startPoint x: 569, startPoint y: 533, endPoint x: 706, endPoint y: 536, distance: 137.0
click at [0, 0] on slot at bounding box center [0, 0] width 0 height 0
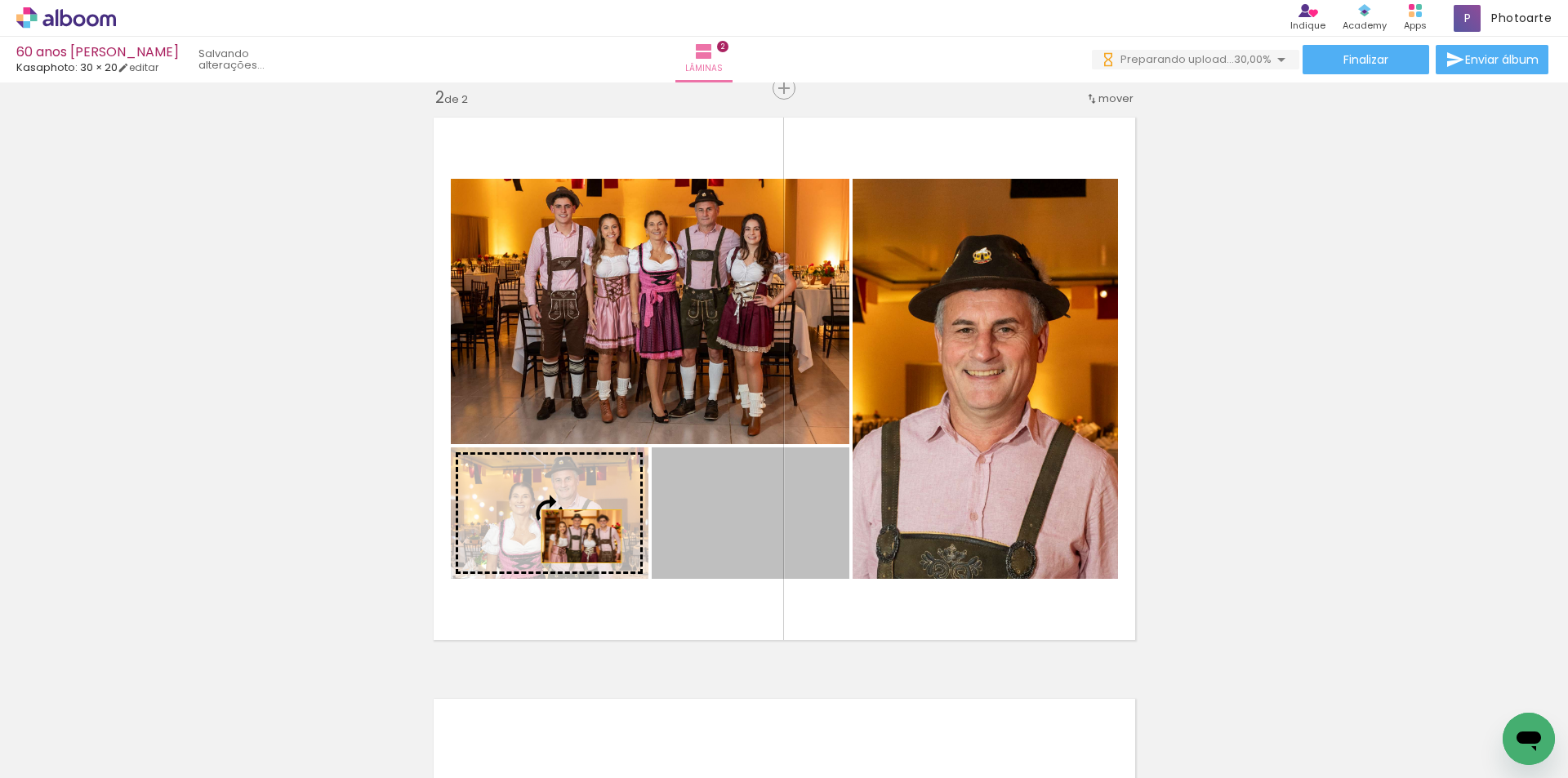
drag, startPoint x: 756, startPoint y: 541, endPoint x: 571, endPoint y: 535, distance: 185.1
click at [0, 0] on slot at bounding box center [0, 0] width 0 height 0
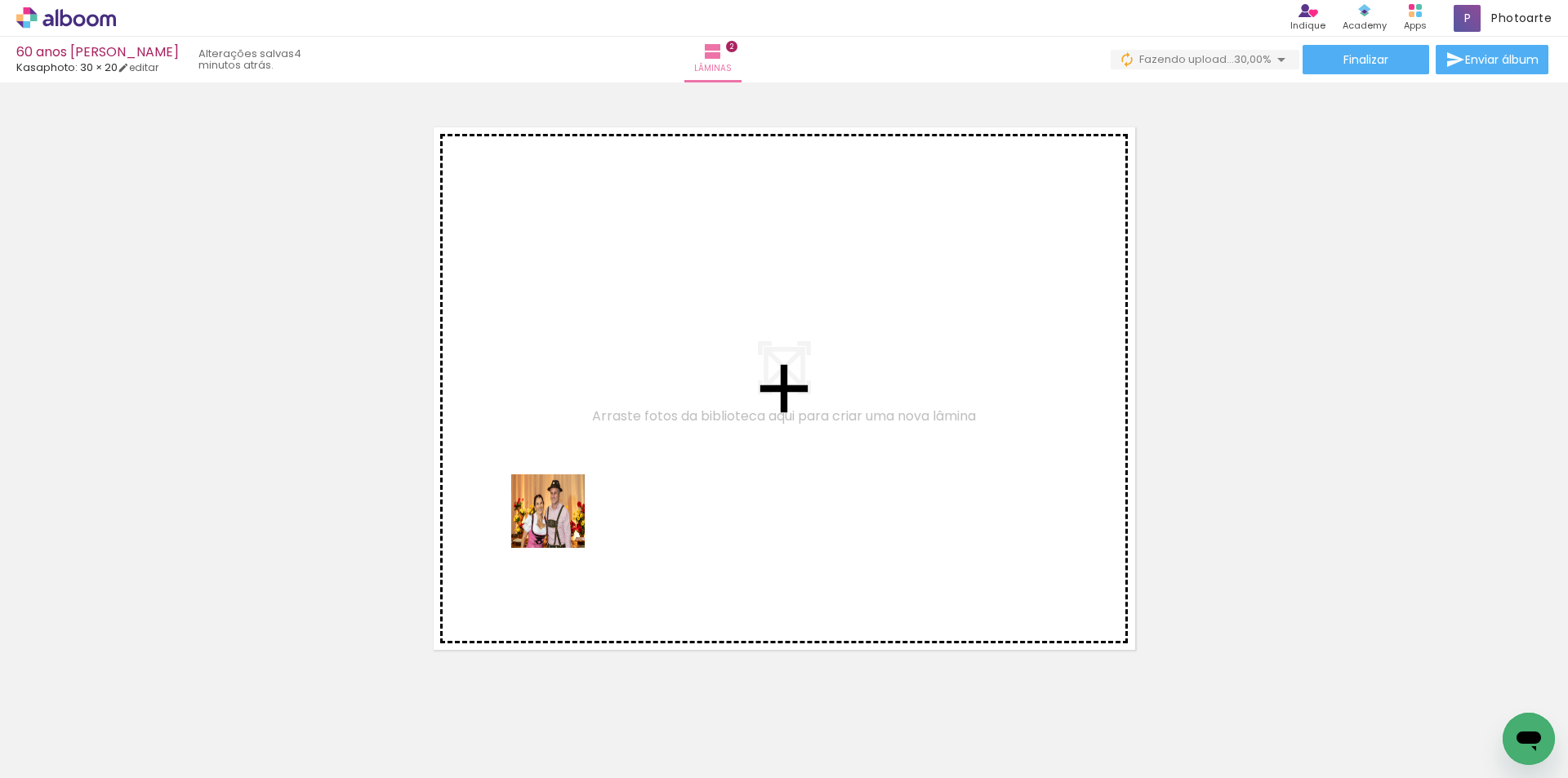
drag, startPoint x: 426, startPoint y: 731, endPoint x: 560, endPoint y: 523, distance: 247.4
click at [560, 523] on quentale-workspace at bounding box center [784, 389] width 1568 height 778
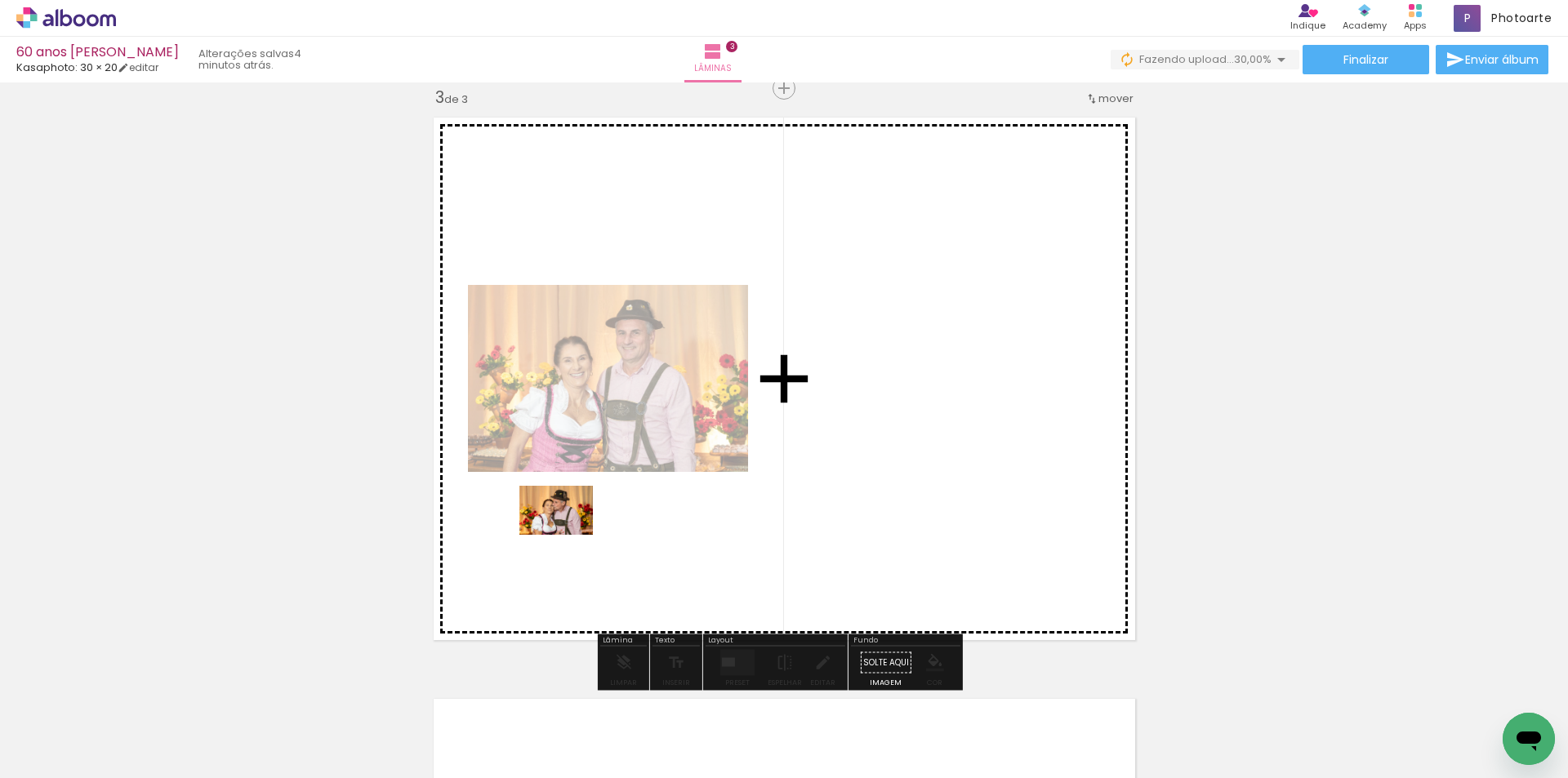
drag, startPoint x: 524, startPoint y: 719, endPoint x: 568, endPoint y: 535, distance: 189.2
click at [568, 535] on quentale-workspace at bounding box center [784, 389] width 1568 height 778
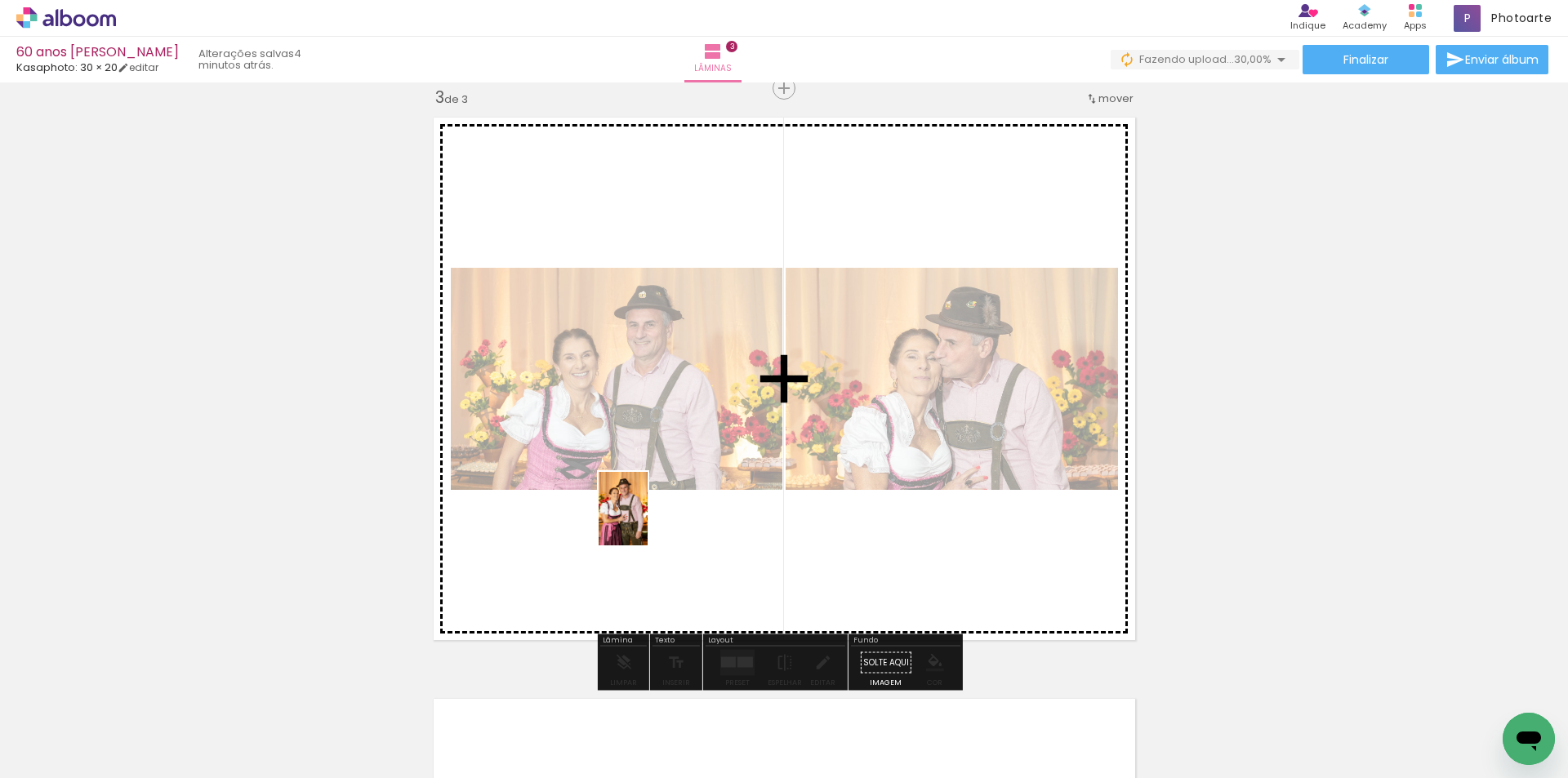
drag, startPoint x: 601, startPoint y: 722, endPoint x: 647, endPoint y: 521, distance: 206.2
click at [647, 521] on quentale-workspace at bounding box center [784, 389] width 1568 height 778
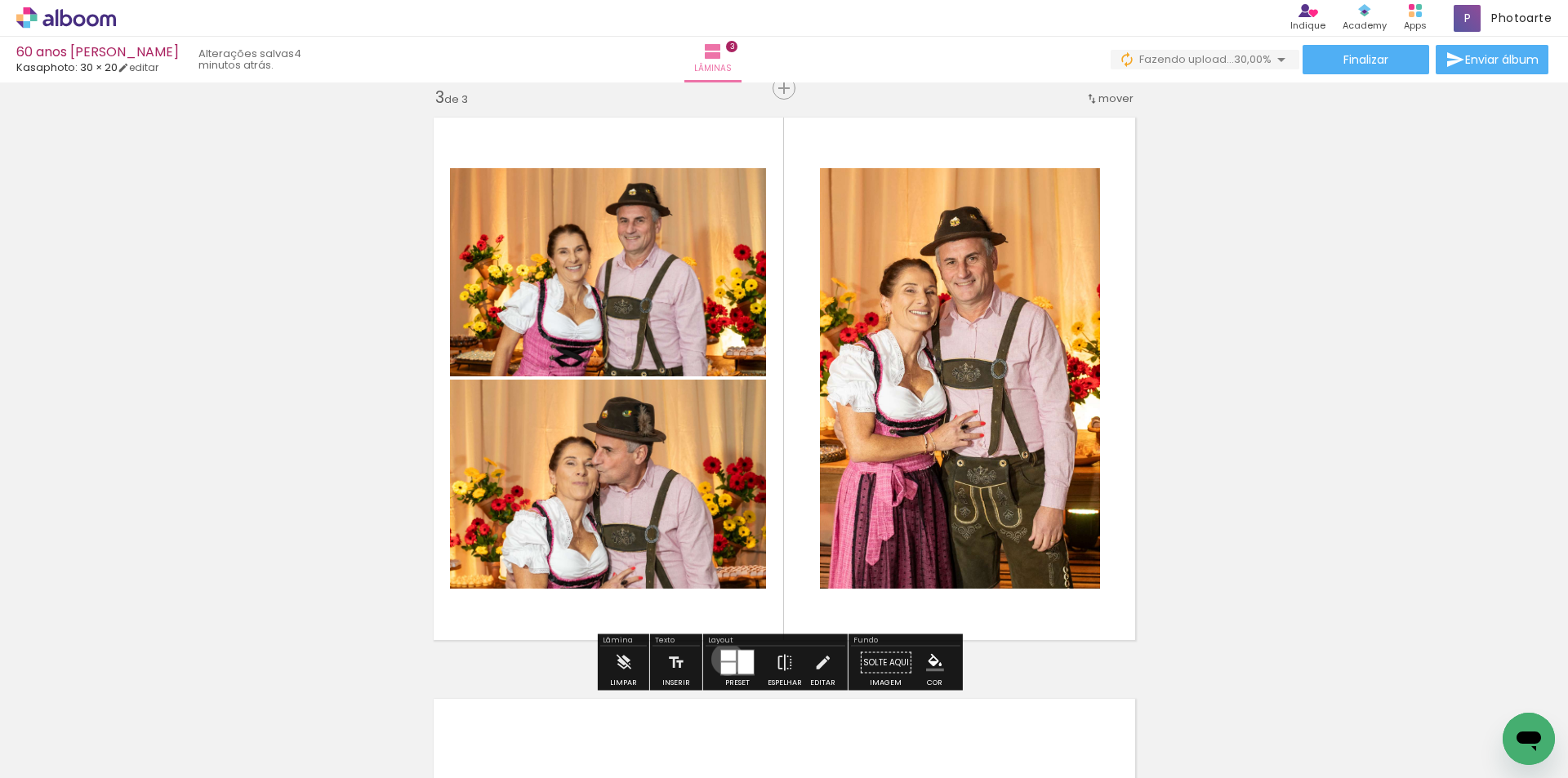
click at [723, 659] on div at bounding box center [728, 656] width 15 height 11
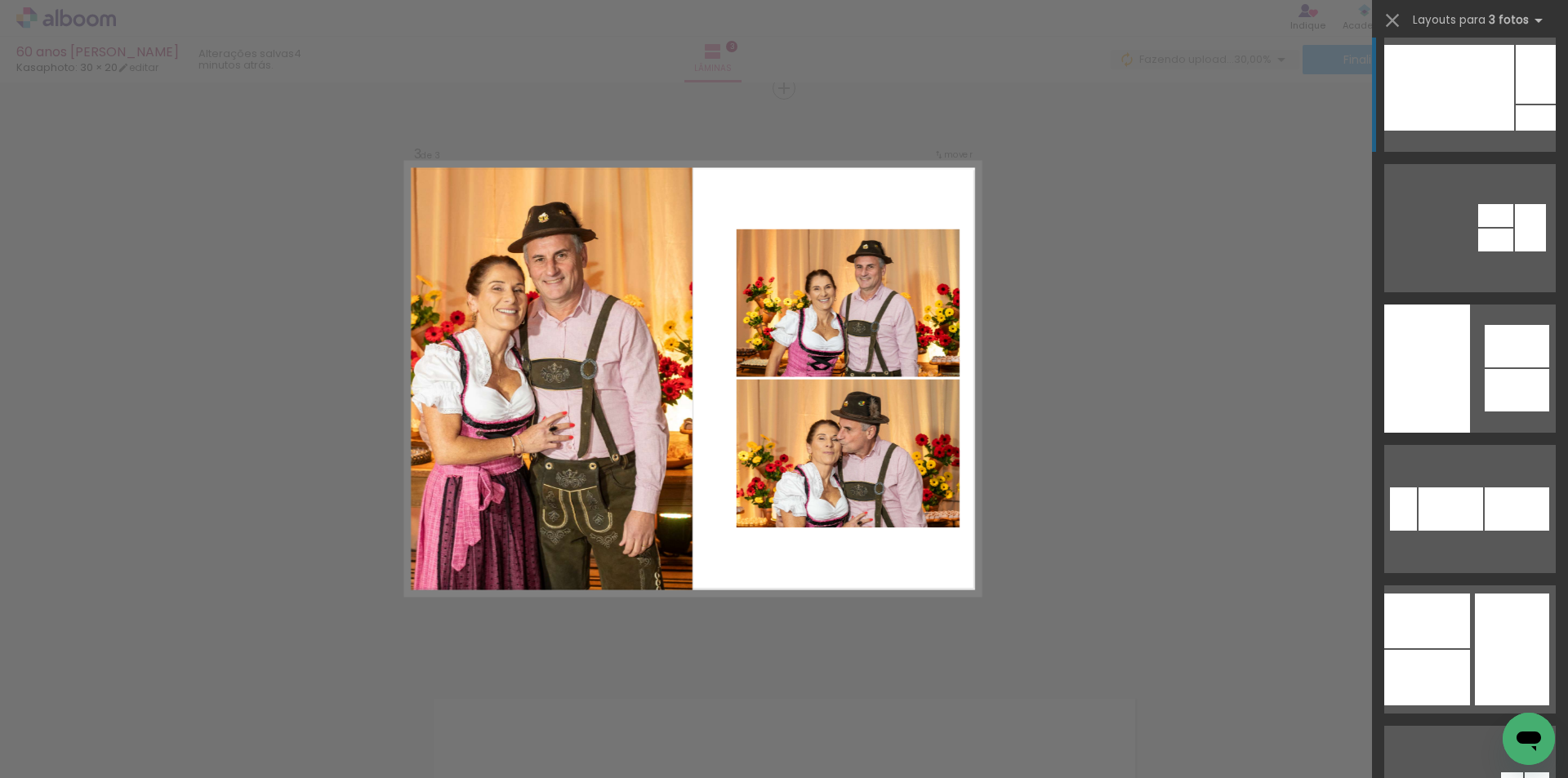
scroll to position [490, 0]
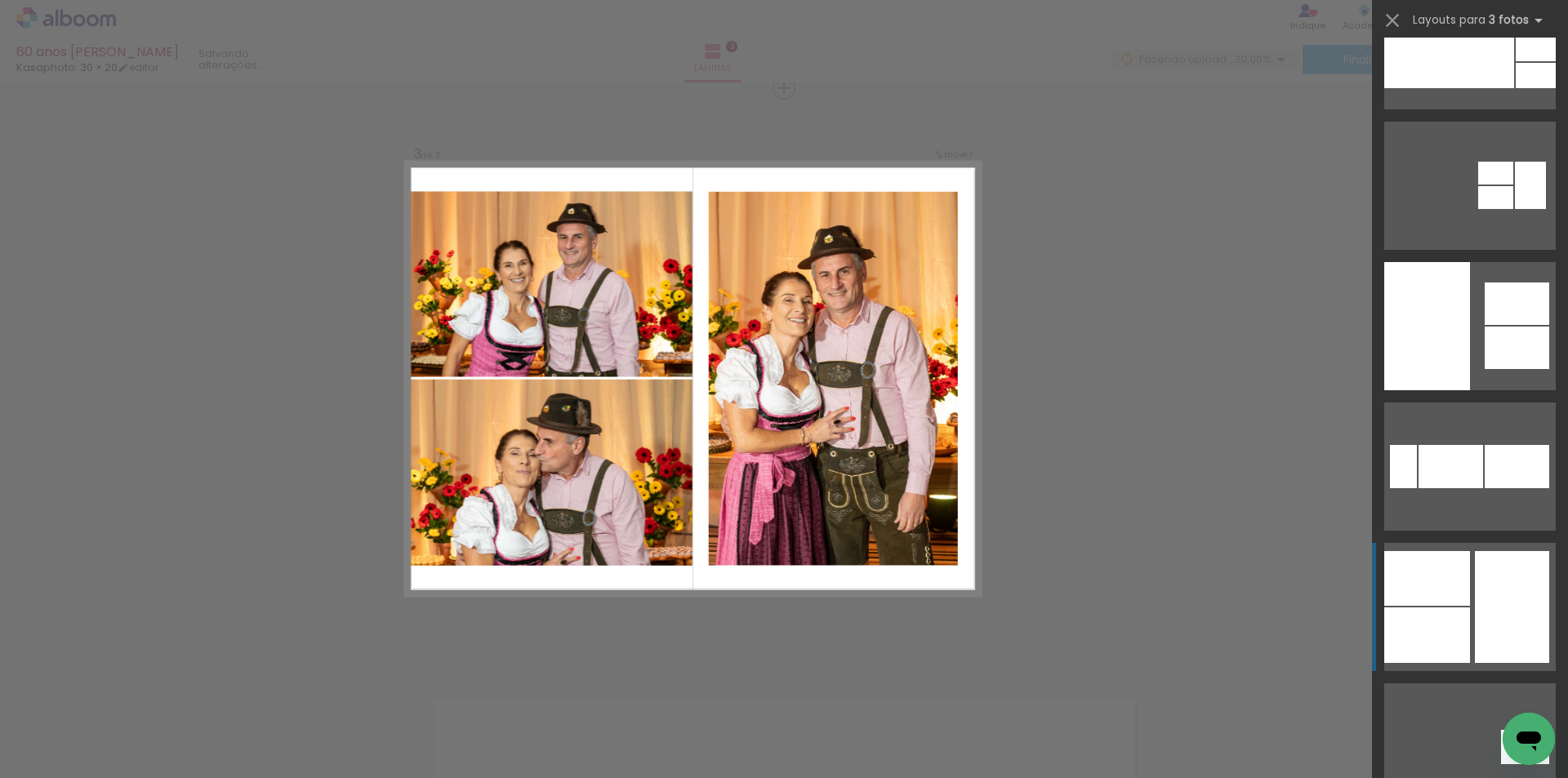
click at [1430, 88] on div at bounding box center [1448, 45] width 130 height 86
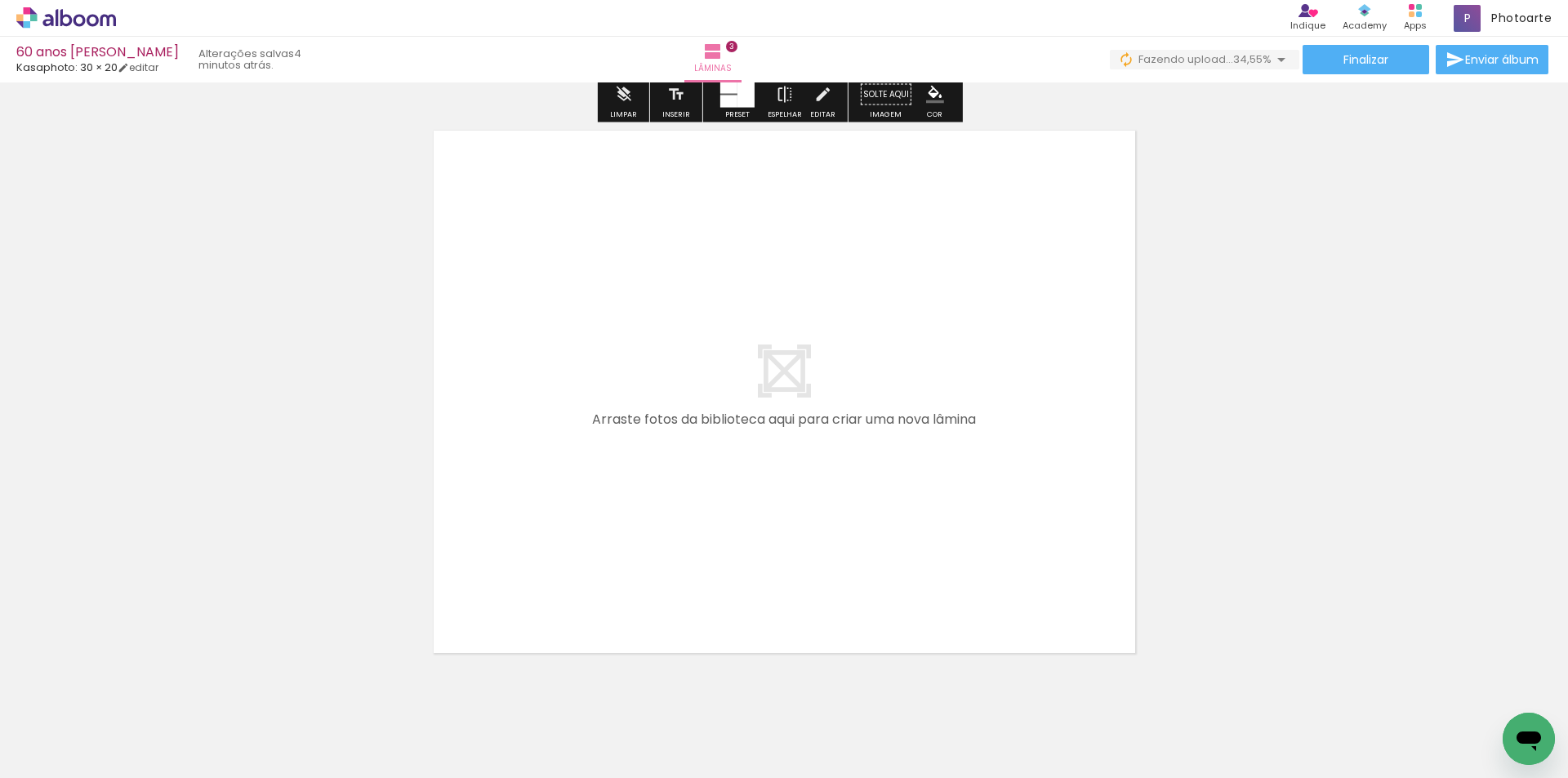
scroll to position [1756, 0]
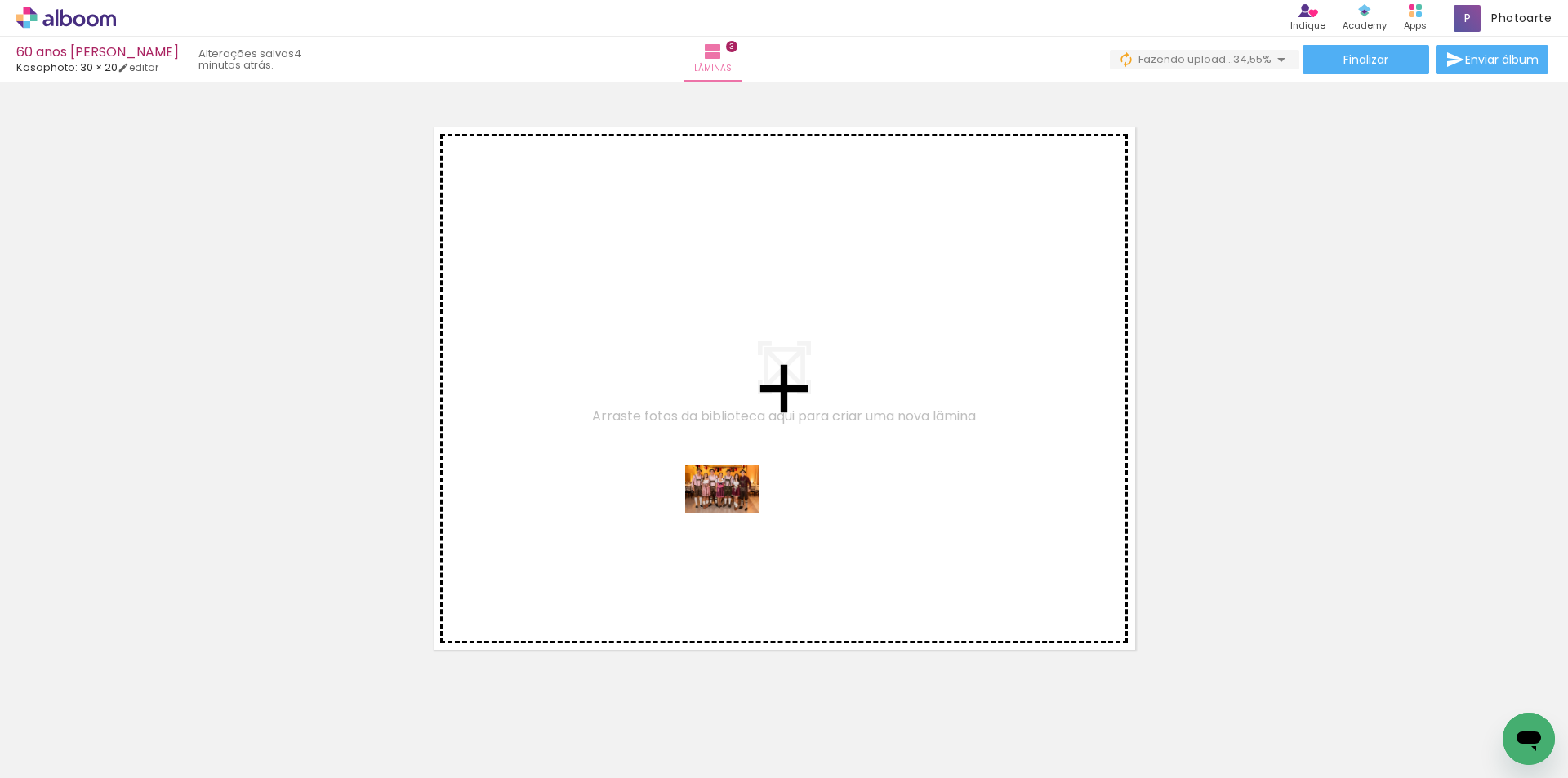
drag, startPoint x: 890, startPoint y: 734, endPoint x: 734, endPoint y: 513, distance: 270.5
click at [734, 513] on quentale-workspace at bounding box center [784, 389] width 1568 height 778
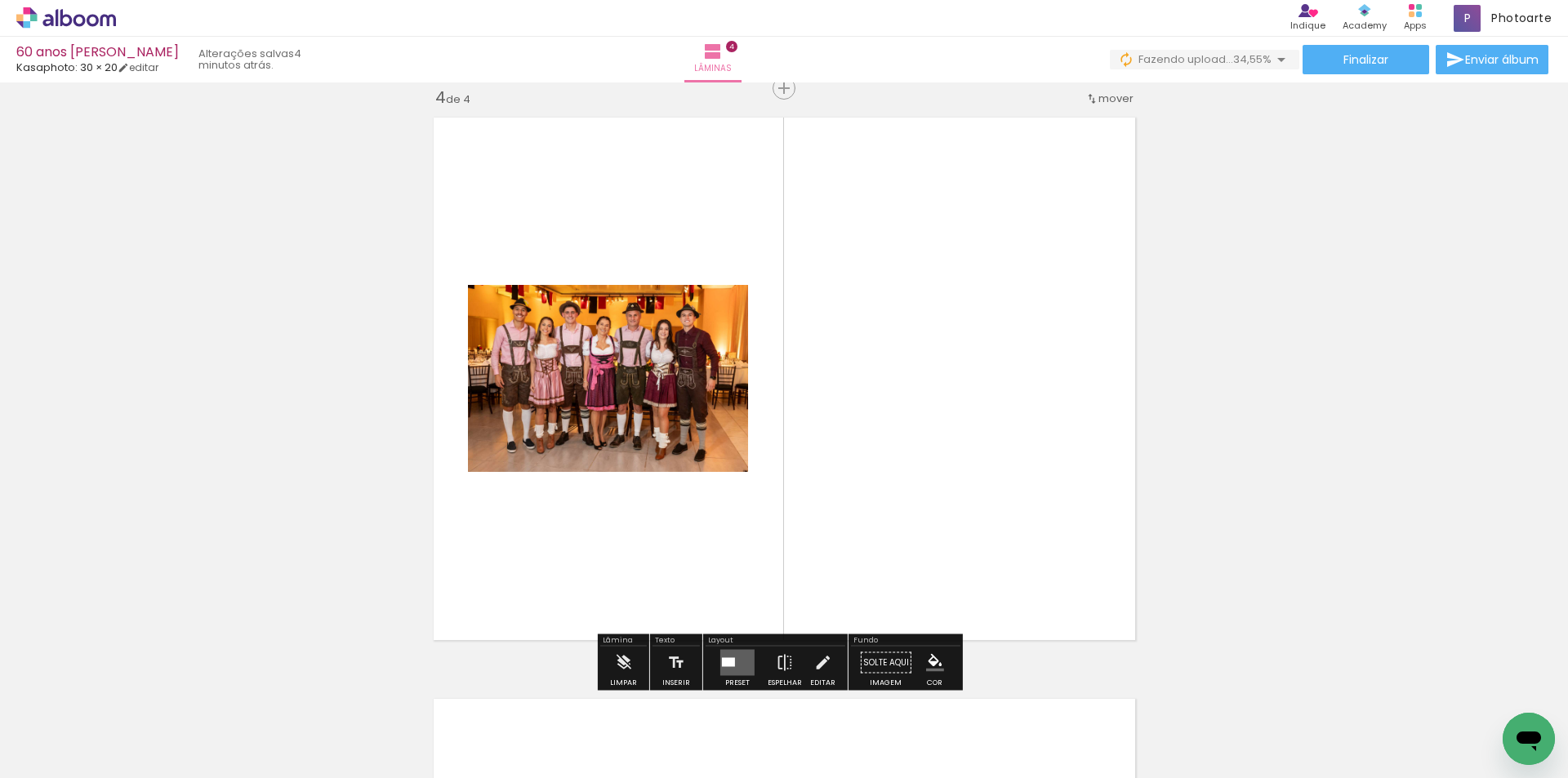
scroll to position [1766, 0]
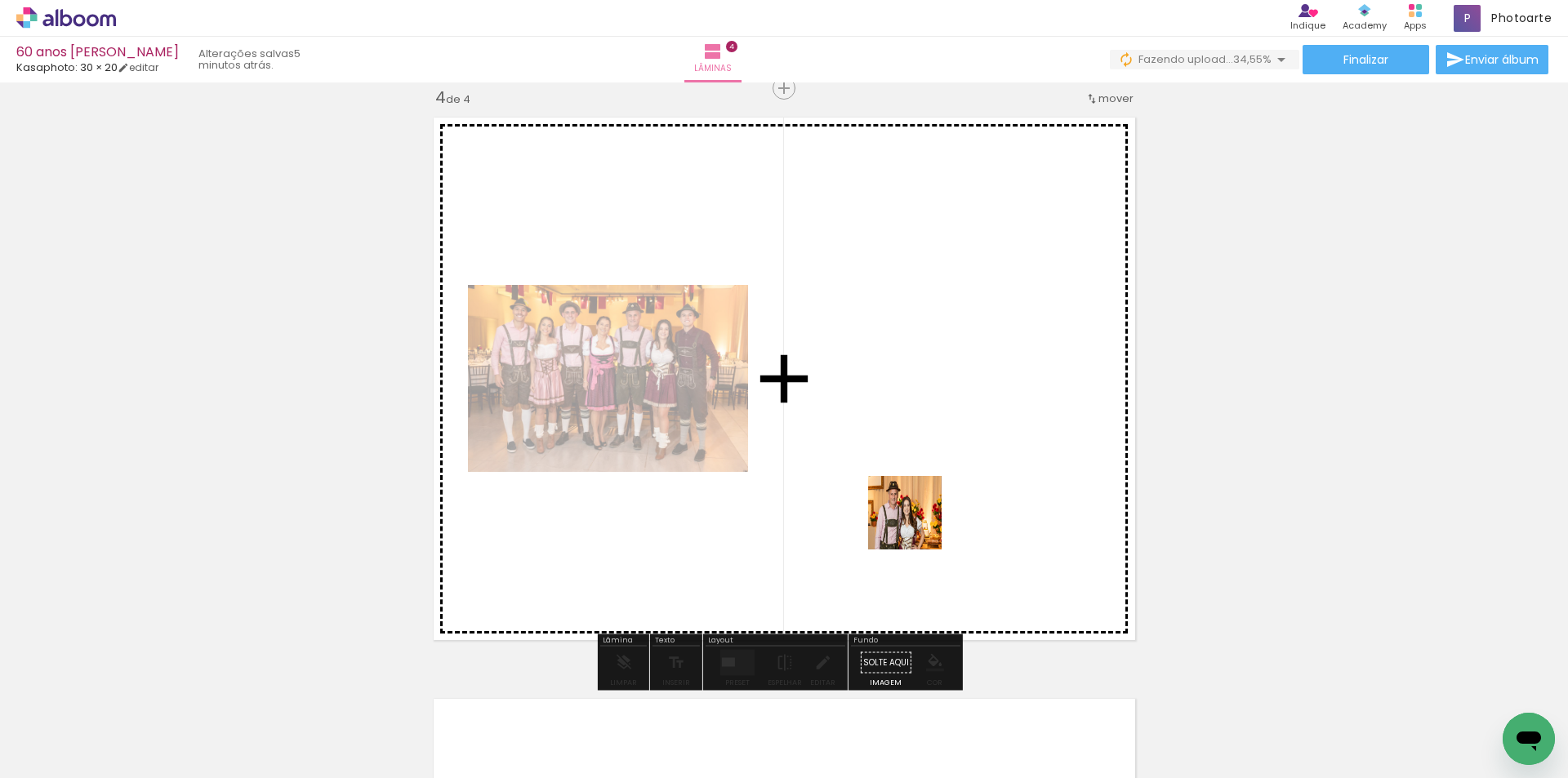
drag, startPoint x: 971, startPoint y: 726, endPoint x: 917, endPoint y: 525, distance: 208.1
click at [917, 525] on quentale-workspace at bounding box center [784, 389] width 1568 height 778
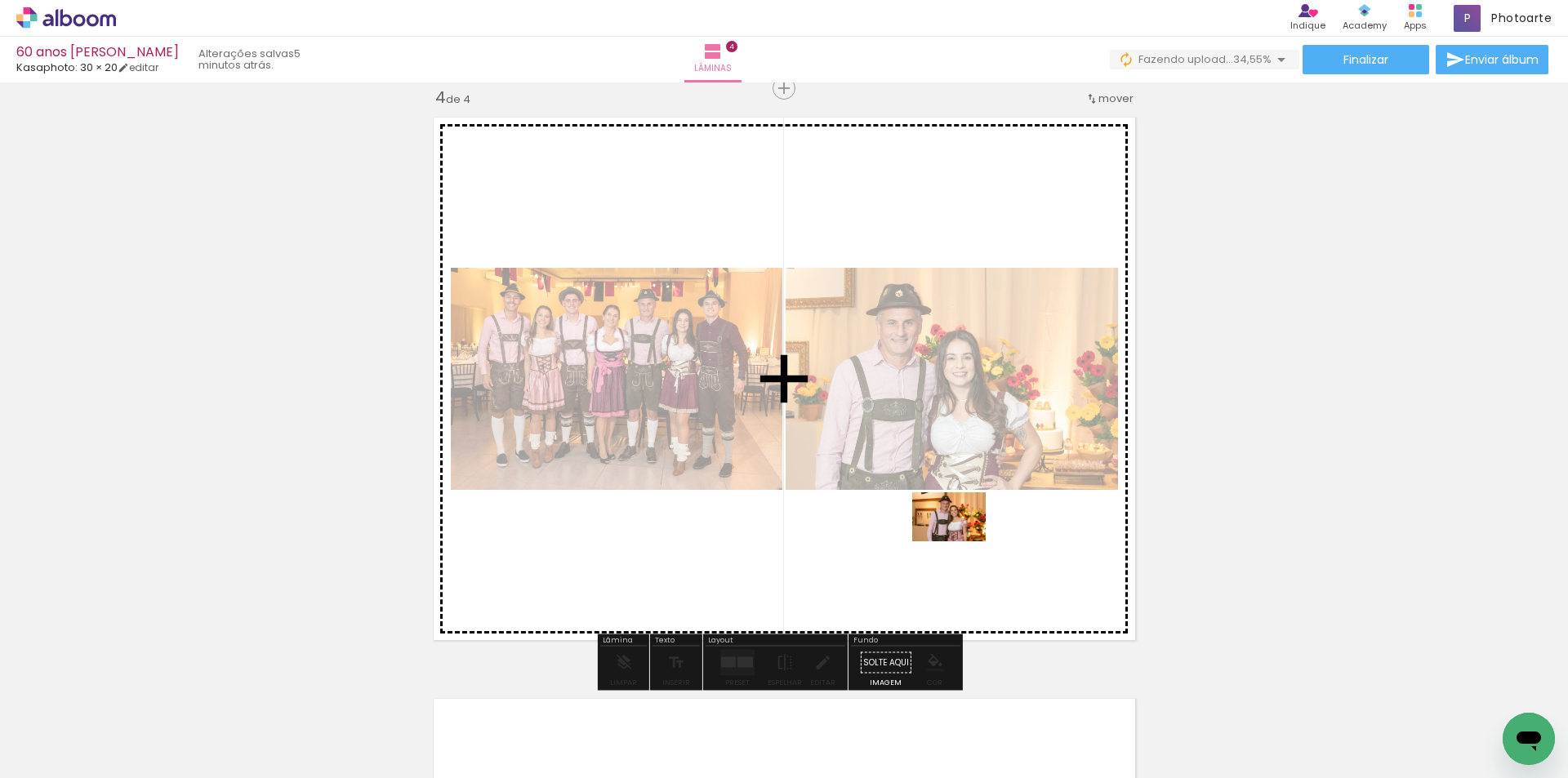
drag, startPoint x: 1056, startPoint y: 711, endPoint x: 961, endPoint y: 542, distance: 193.9
click at [961, 542] on quentale-workspace at bounding box center [784, 389] width 1568 height 778
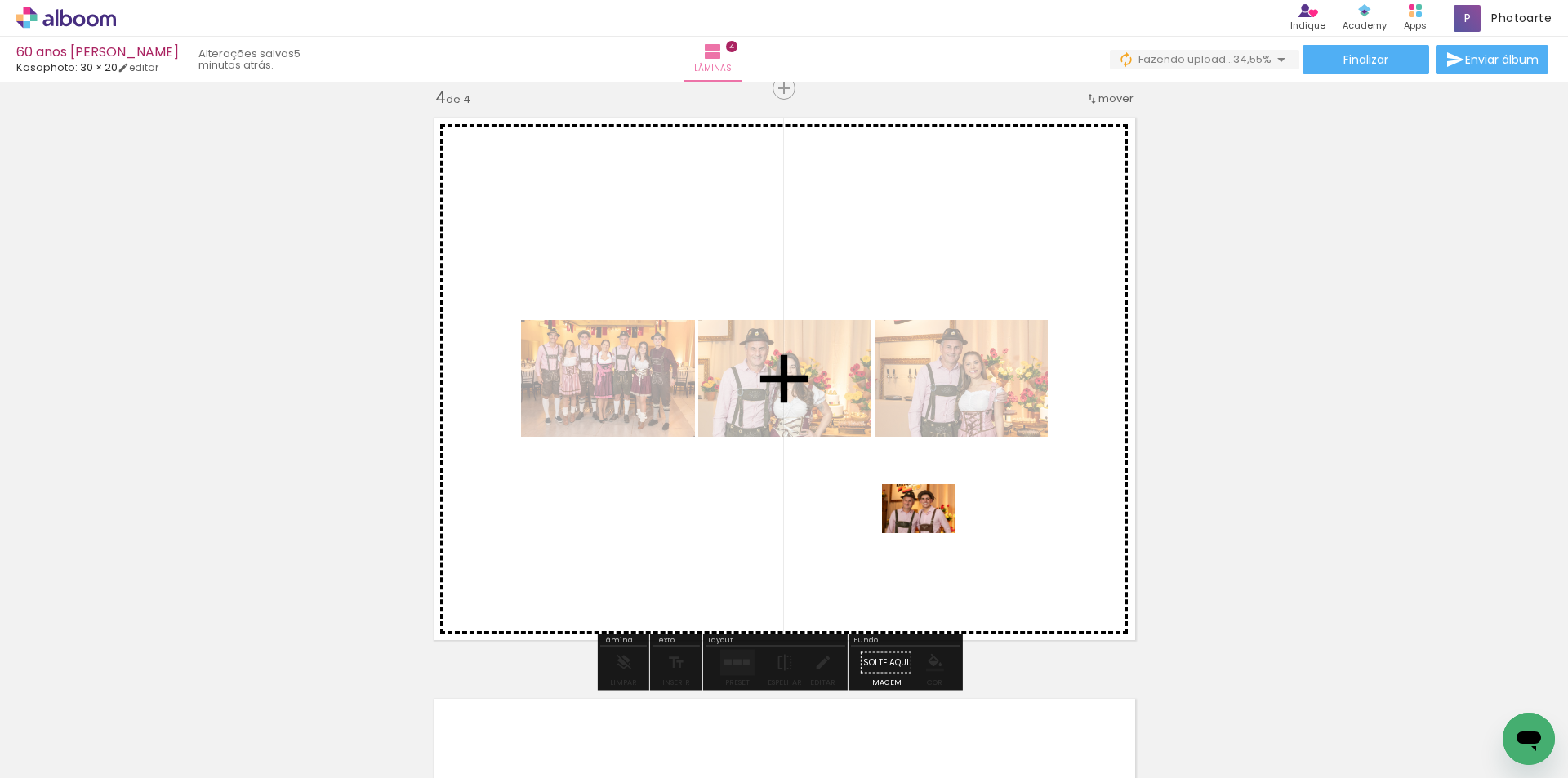
drag, startPoint x: 1160, startPoint y: 735, endPoint x: 931, endPoint y: 534, distance: 304.7
click at [931, 534] on quentale-workspace at bounding box center [784, 389] width 1568 height 778
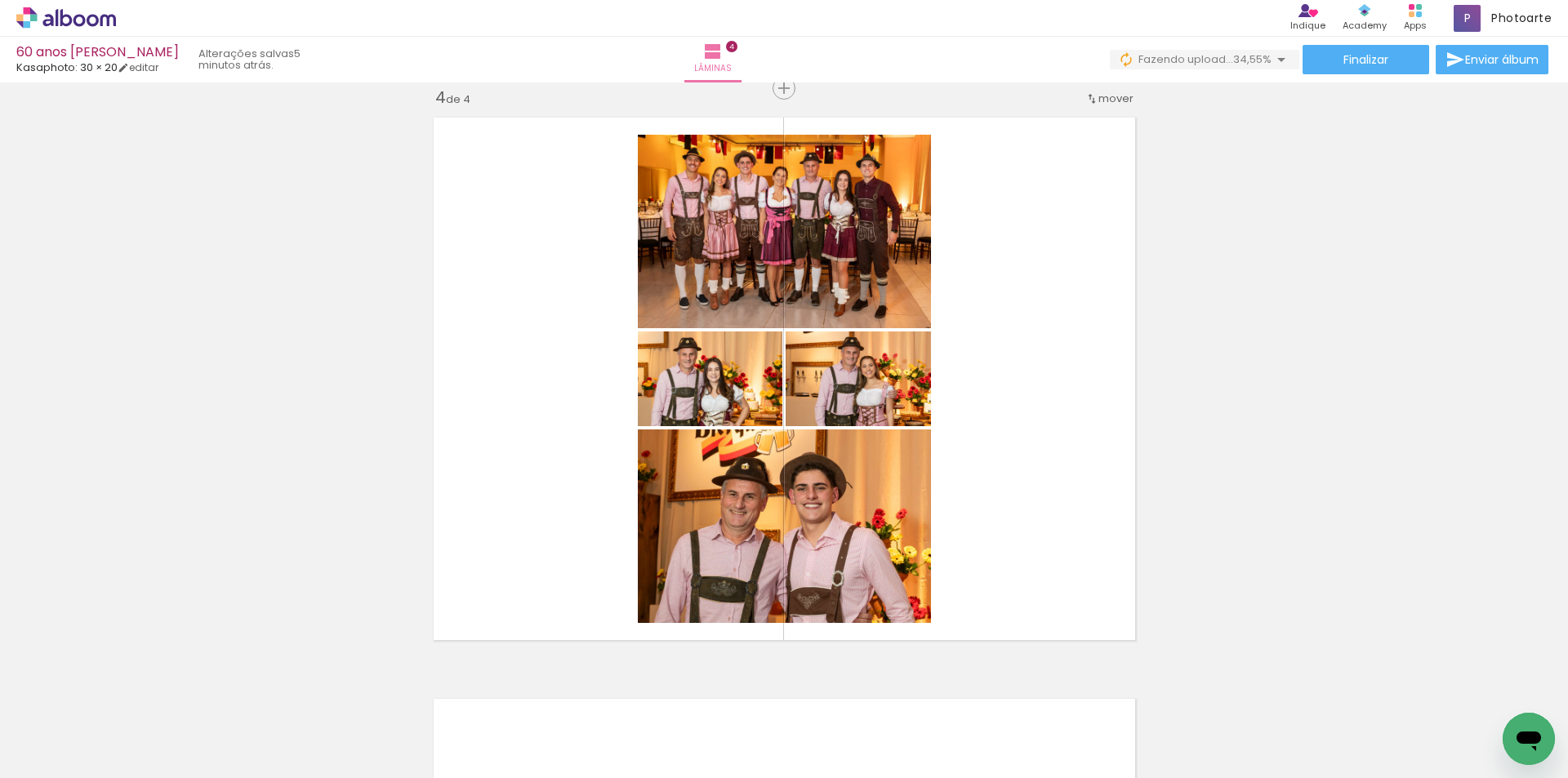
scroll to position [0, 1513]
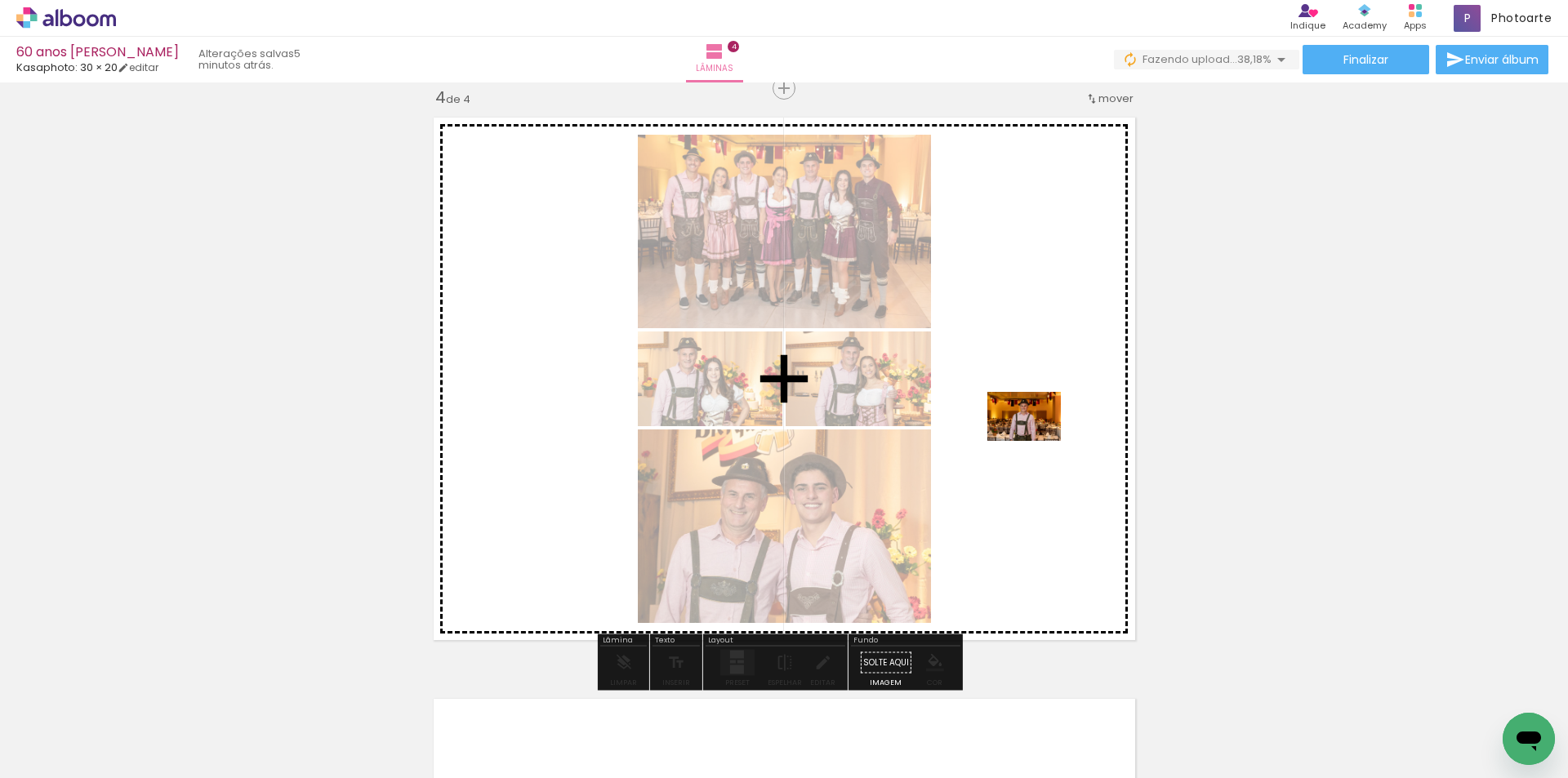
drag, startPoint x: 671, startPoint y: 723, endPoint x: 1037, endPoint y: 441, distance: 462.0
click at [1037, 441] on quentale-workspace at bounding box center [784, 389] width 1568 height 778
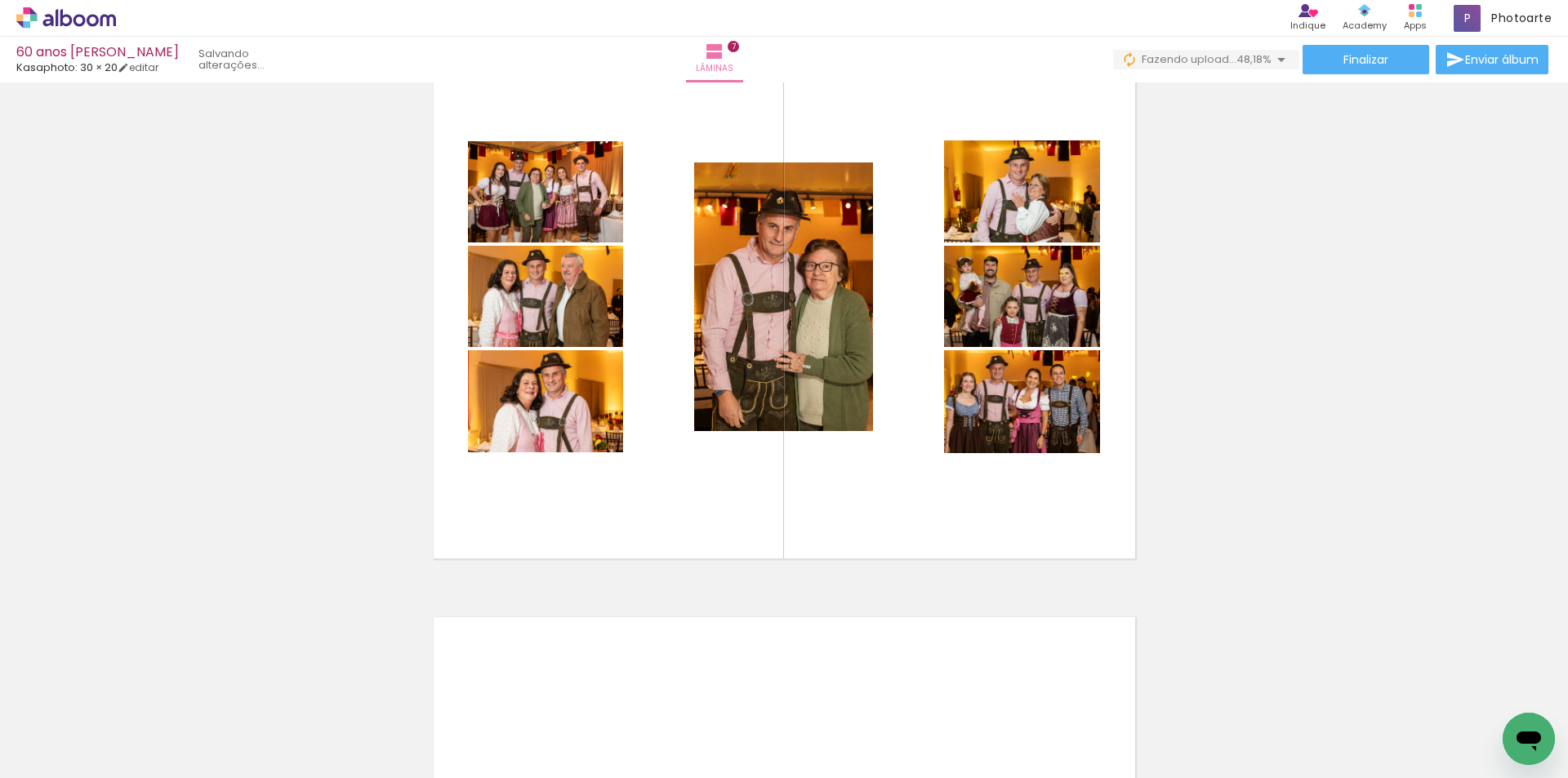
scroll to position [0, 4057]
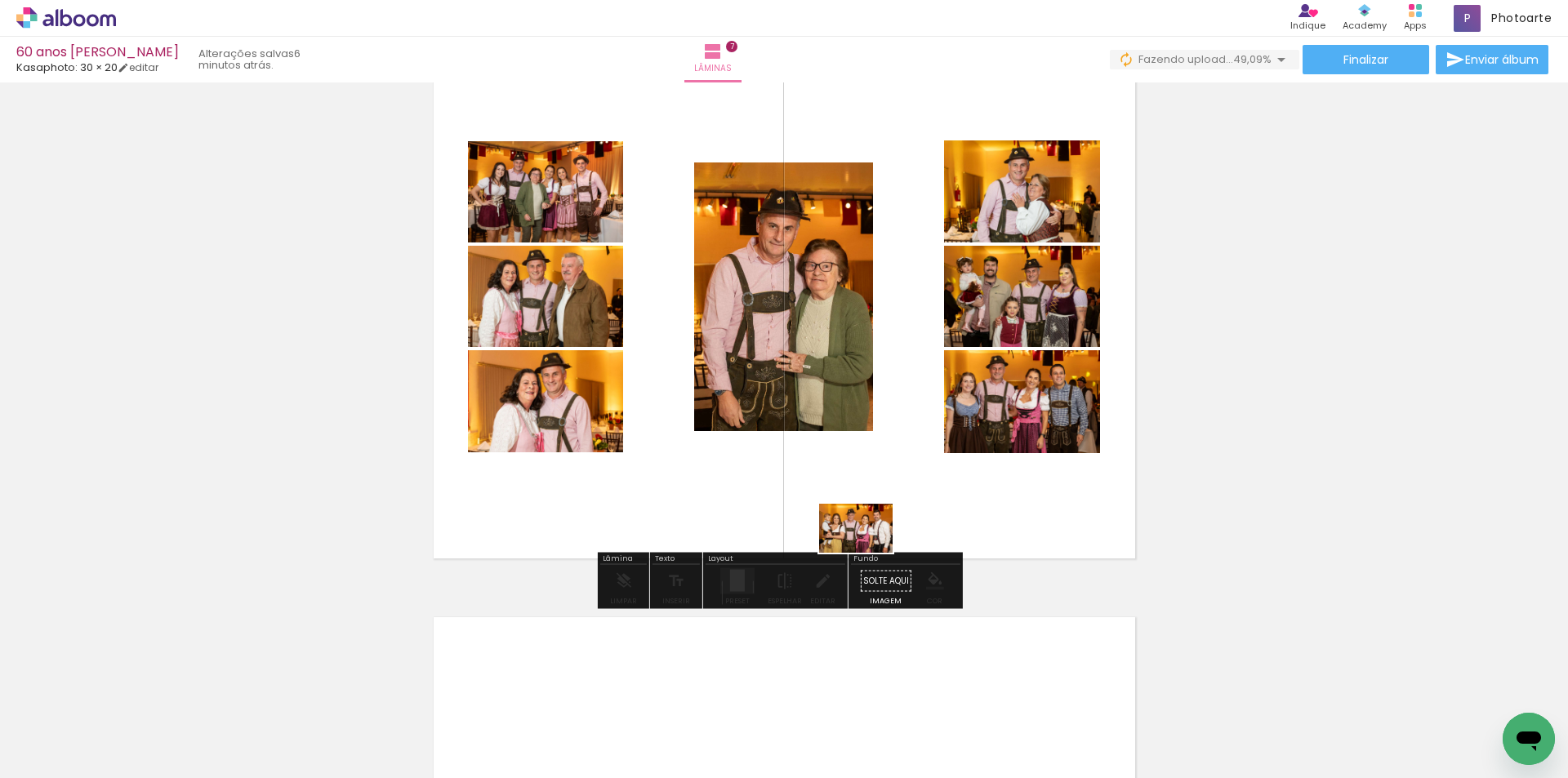
drag, startPoint x: 1133, startPoint y: 733, endPoint x: 868, endPoint y: 553, distance: 320.4
click at [868, 553] on quentale-workspace at bounding box center [784, 389] width 1568 height 778
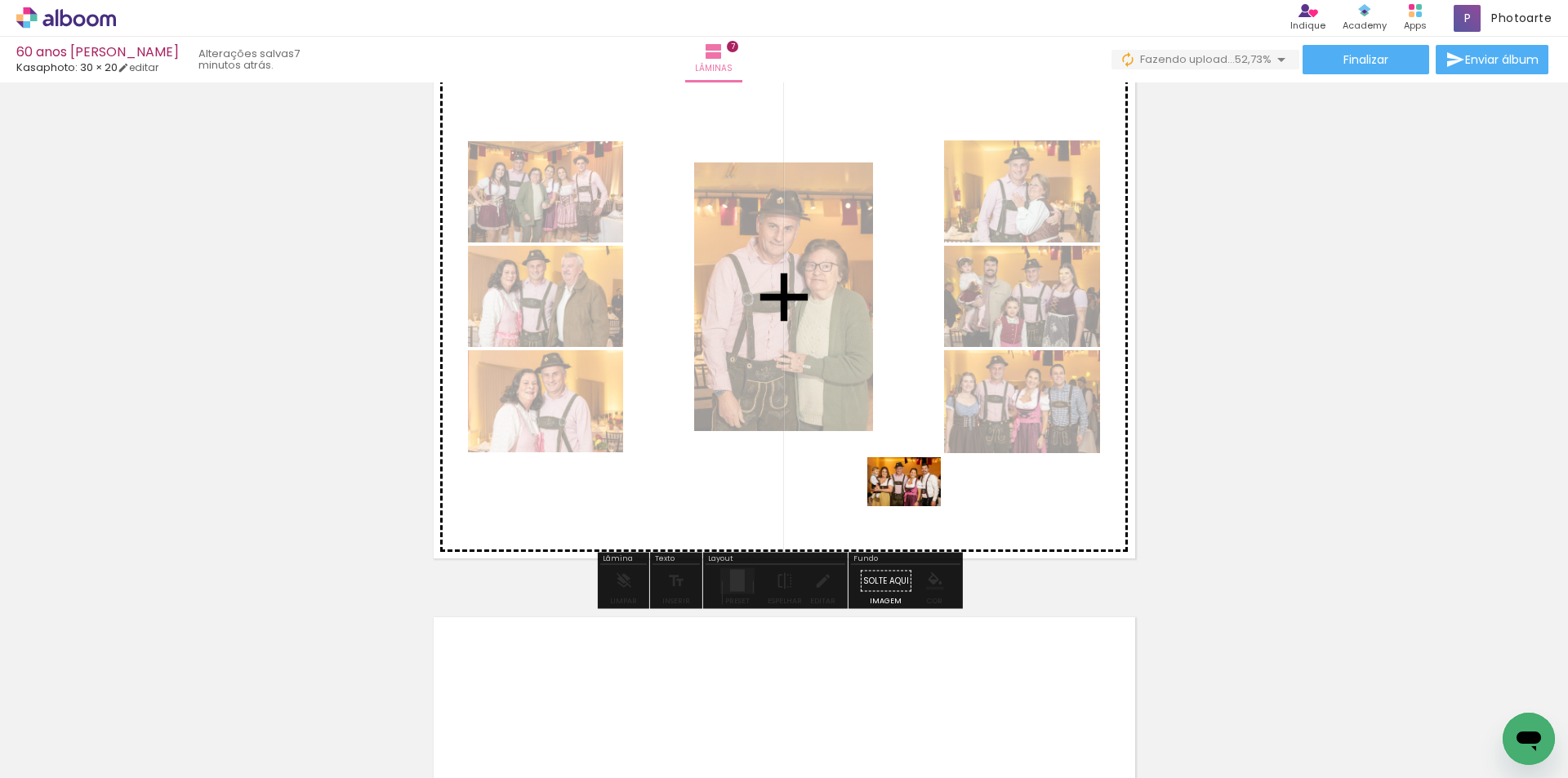
drag, startPoint x: 1154, startPoint y: 737, endPoint x: 916, endPoint y: 506, distance: 331.7
click at [916, 506] on quentale-workspace at bounding box center [784, 389] width 1568 height 778
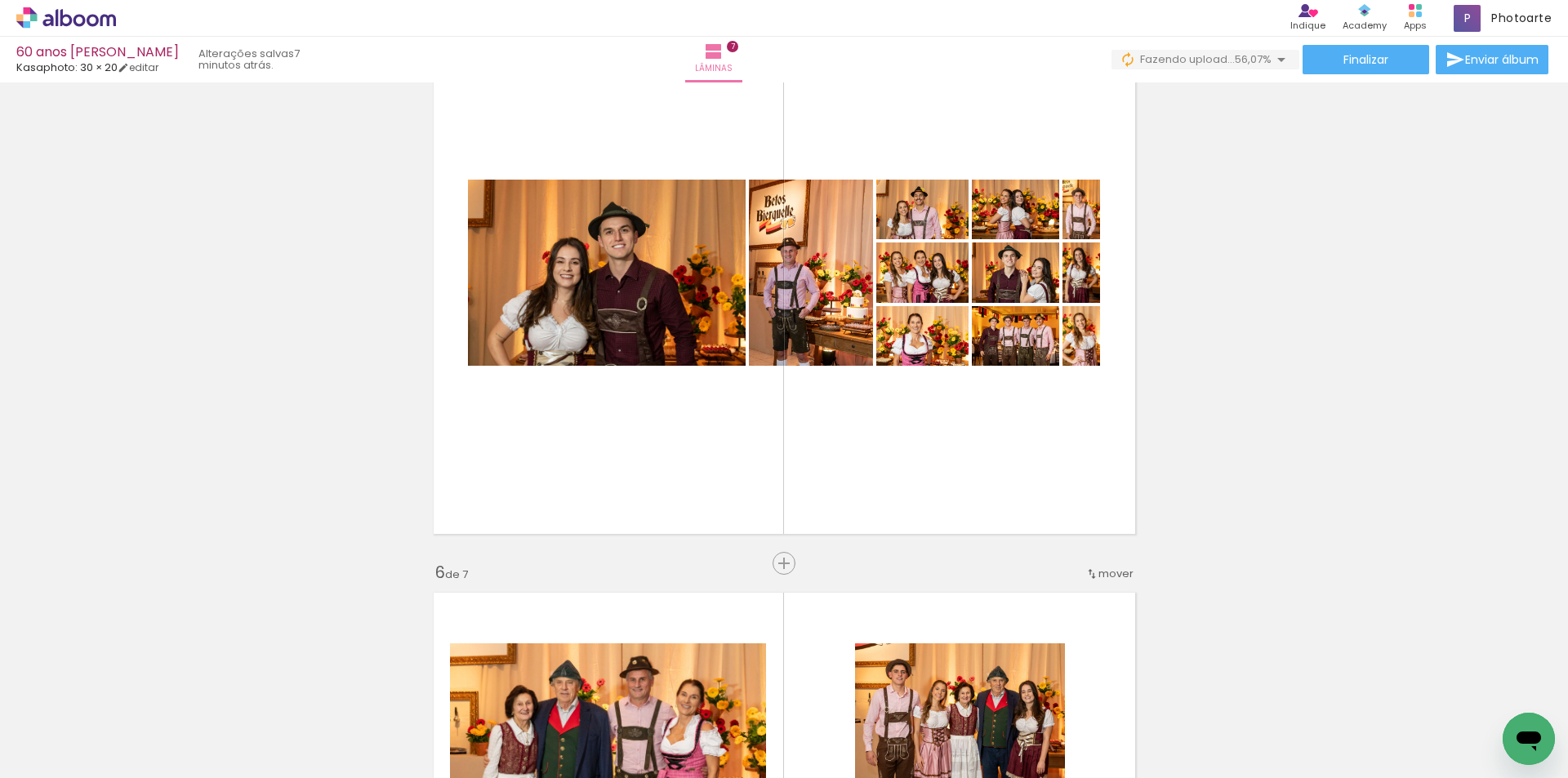
scroll to position [2285, 0]
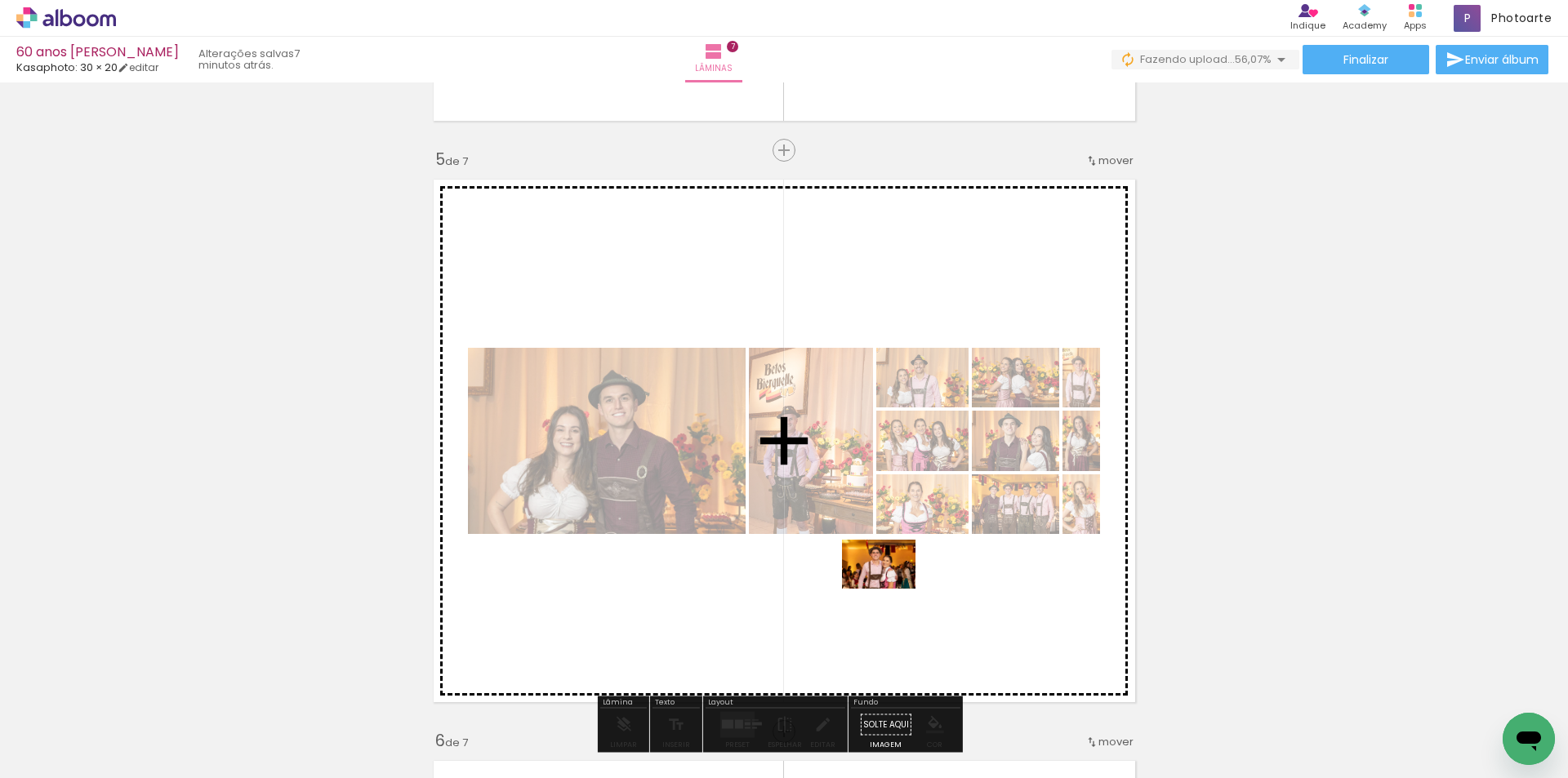
drag, startPoint x: 605, startPoint y: 740, endPoint x: 891, endPoint y: 589, distance: 323.4
click at [891, 589] on quentale-workspace at bounding box center [784, 389] width 1568 height 778
